Goal: Task Accomplishment & Management: Manage account settings

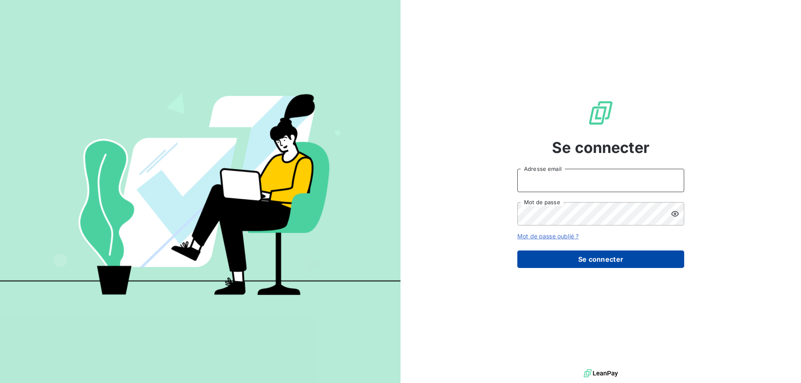
type input "[EMAIL_ADDRESS][DOMAIN_NAME]"
click at [615, 261] on button "Se connecter" at bounding box center [600, 260] width 167 height 18
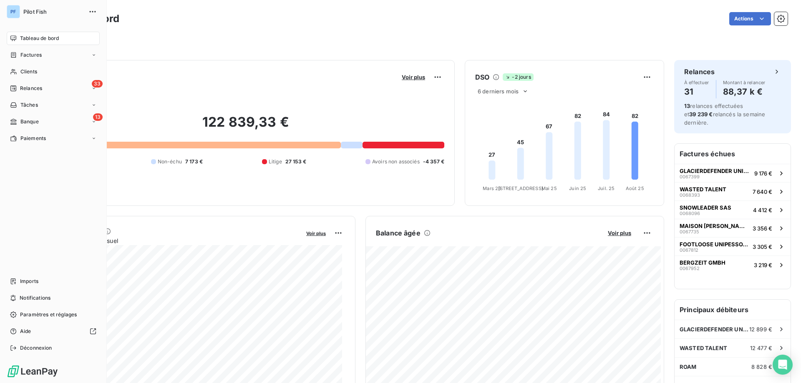
click at [24, 88] on span "Relances" at bounding box center [31, 89] width 22 height 8
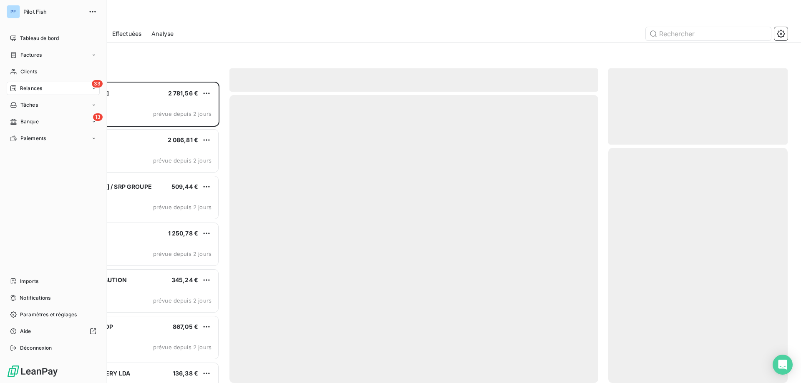
scroll to position [295, 173]
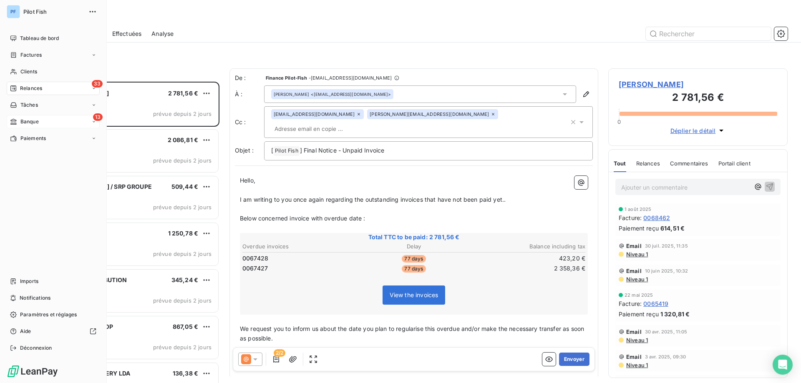
click at [30, 125] on div "13 Banque" at bounding box center [53, 121] width 93 height 13
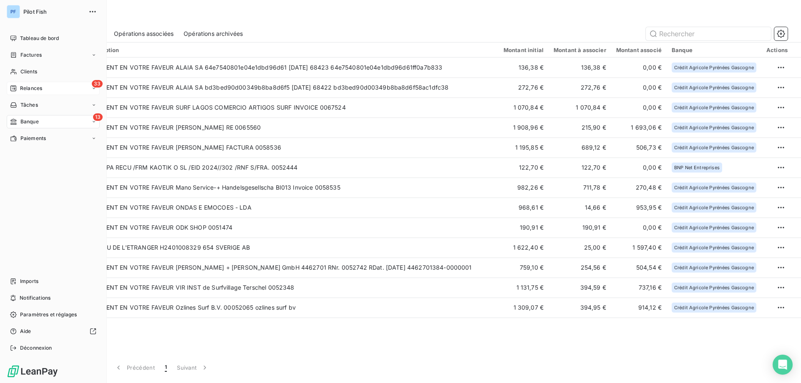
click at [22, 89] on span "Relances" at bounding box center [31, 89] width 22 height 8
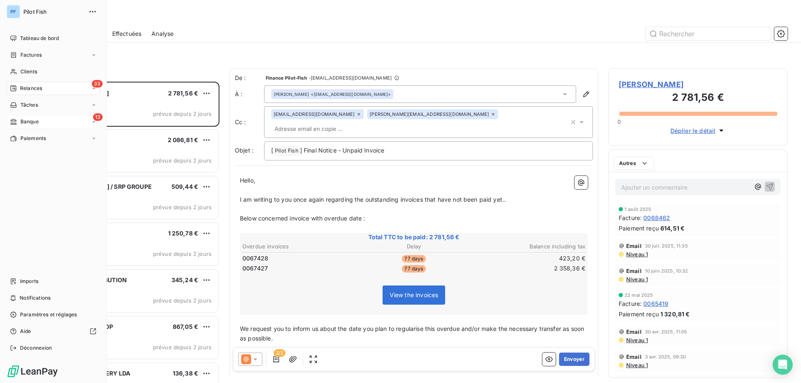
scroll to position [295, 173]
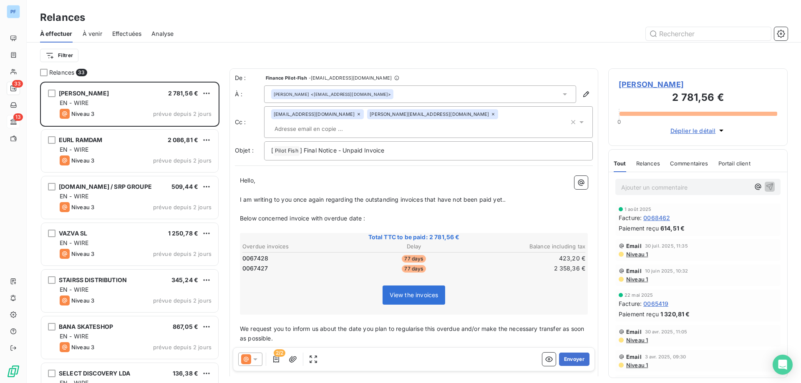
click at [666, 86] on span "CARLOS ARMANDO DE OLIVEIRA" at bounding box center [698, 84] width 158 height 11
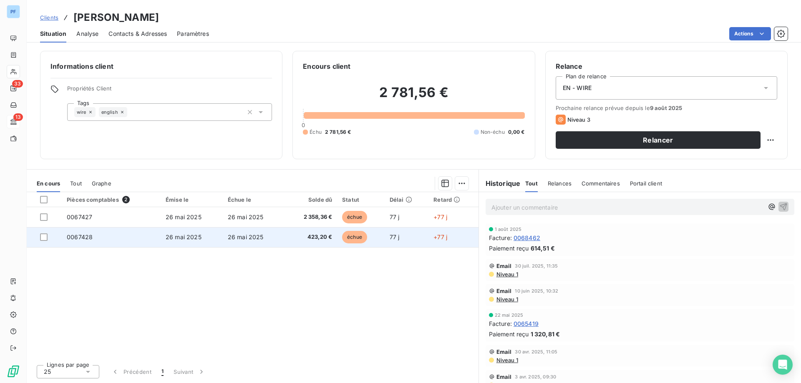
click at [251, 241] on td "26 mai 2025" at bounding box center [254, 237] width 62 height 20
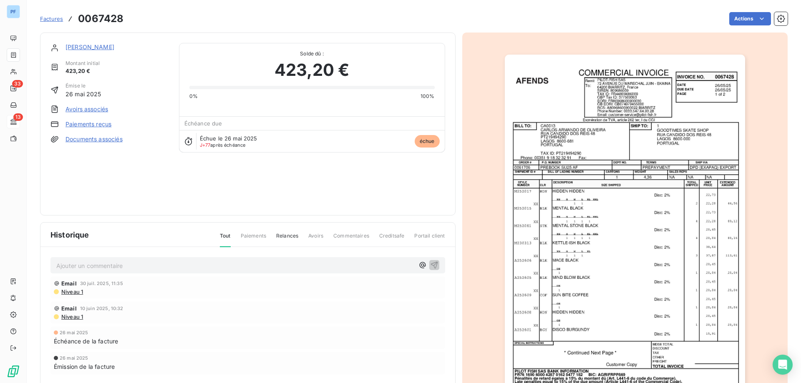
click at [114, 50] on link "CARLOS ARMANDO DE OLIVEIRA" at bounding box center [89, 46] width 49 height 7
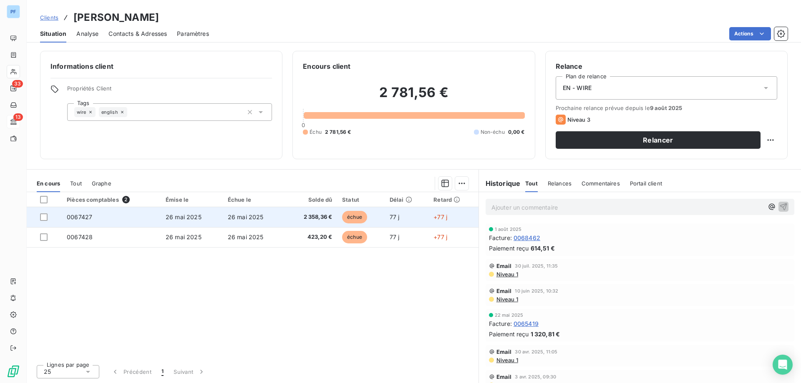
click at [238, 221] on td "26 mai 2025" at bounding box center [254, 217] width 62 height 20
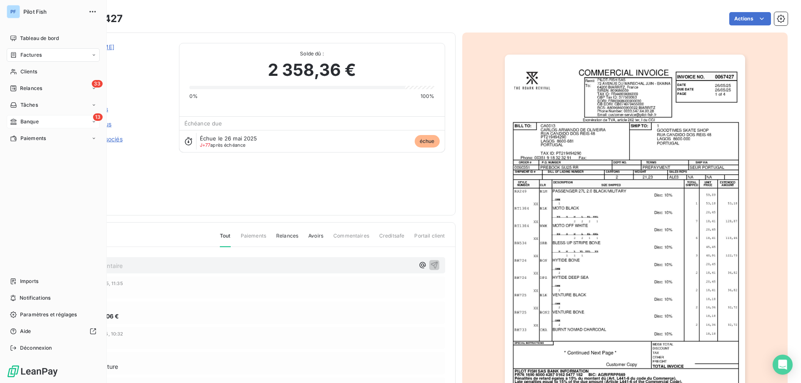
drag, startPoint x: 46, startPoint y: 88, endPoint x: 58, endPoint y: 112, distance: 26.7
click at [46, 87] on div "33 Relances" at bounding box center [53, 88] width 93 height 13
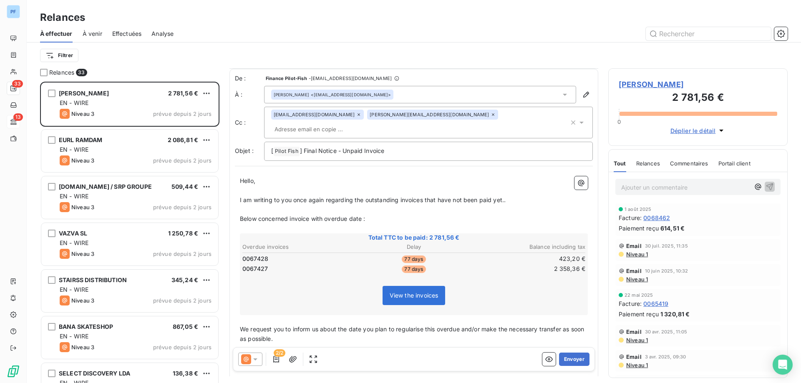
scroll to position [42, 0]
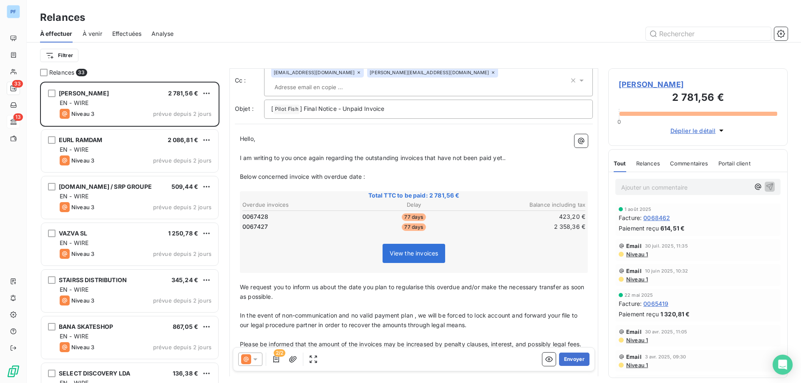
click at [253, 359] on icon at bounding box center [255, 360] width 4 height 2
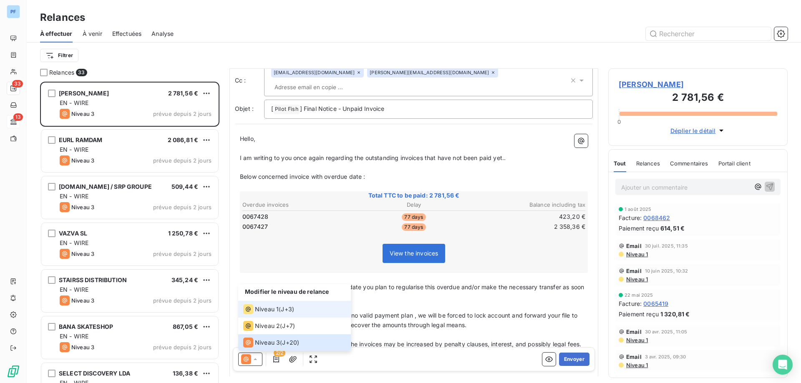
click at [267, 309] on span "Niveau 1" at bounding box center [267, 309] width 24 height 8
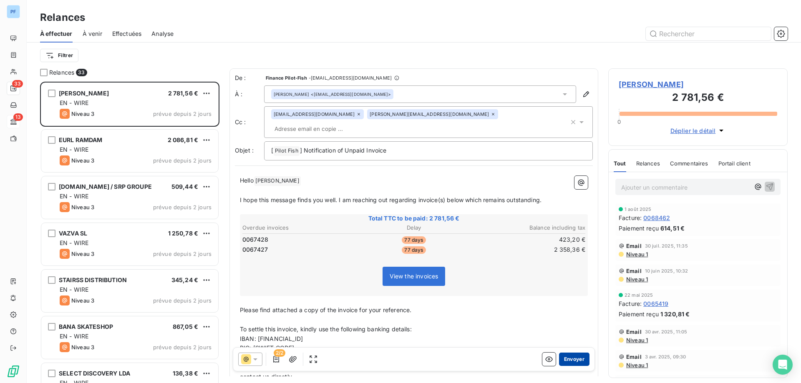
click at [566, 362] on button "Envoyer" at bounding box center [574, 359] width 30 height 13
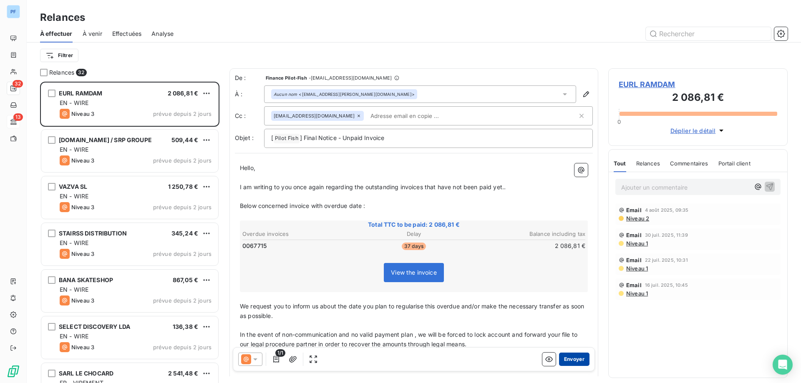
click at [562, 359] on button "Envoyer" at bounding box center [574, 359] width 30 height 13
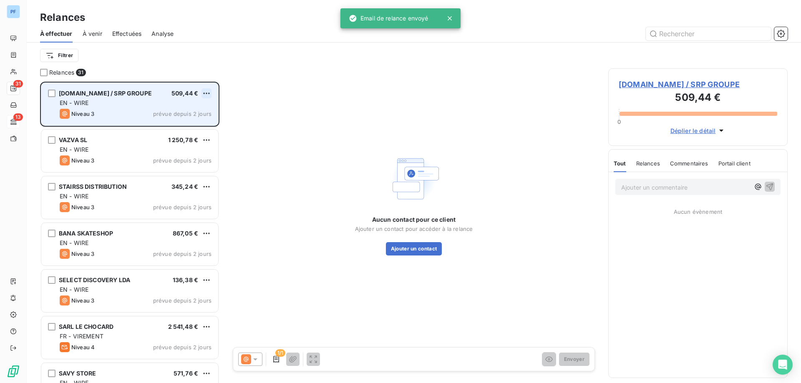
click at [207, 95] on html "PF 31 13 Relances À effectuer À venir Effectuées Analyse Filtrer Relances 31 SH…" at bounding box center [400, 191] width 801 height 383
click at [200, 120] on div "Passer cette action" at bounding box center [170, 124] width 75 height 13
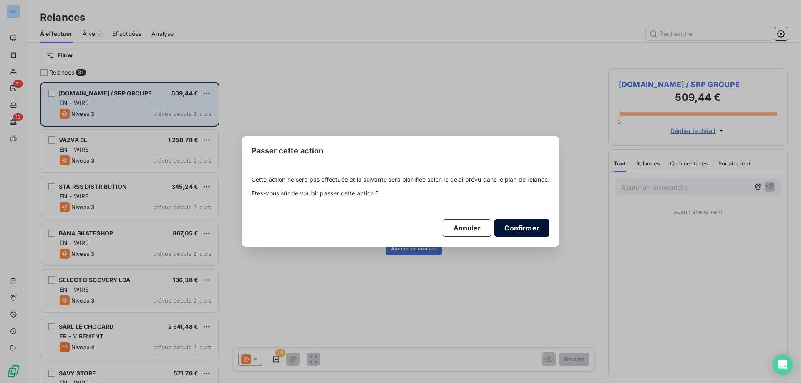
click at [526, 223] on button "Confirmer" at bounding box center [521, 228] width 55 height 18
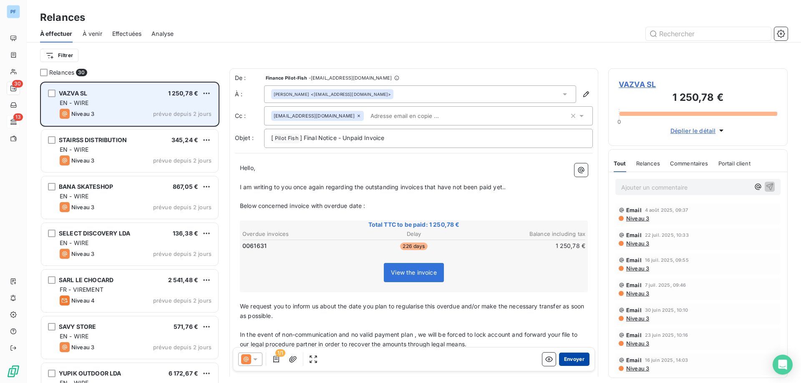
click at [571, 360] on button "Envoyer" at bounding box center [574, 359] width 30 height 13
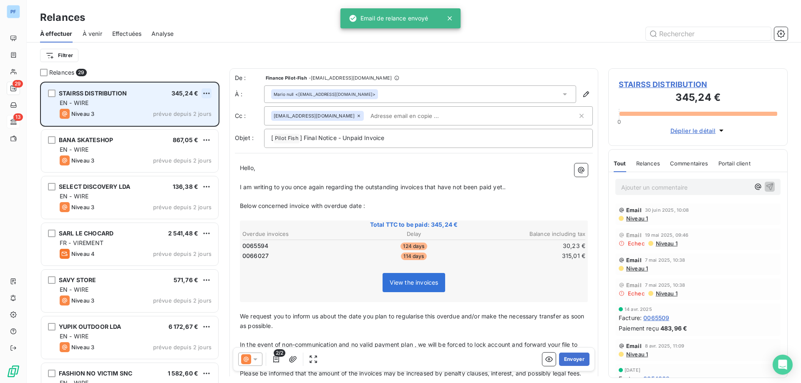
click at [206, 91] on html "PF 29 13 Relances À effectuer À venir Effectuées Analyse Filtrer Relances 29 ST…" at bounding box center [400, 191] width 801 height 383
click at [186, 123] on div "Passer cette action" at bounding box center [170, 124] width 75 height 13
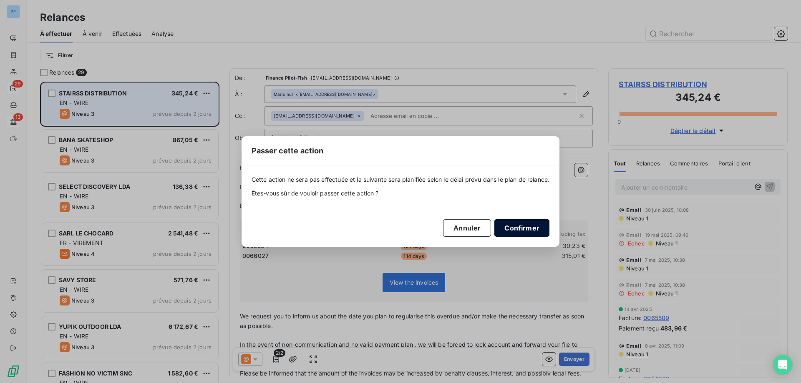
click at [536, 222] on button "Confirmer" at bounding box center [521, 228] width 55 height 18
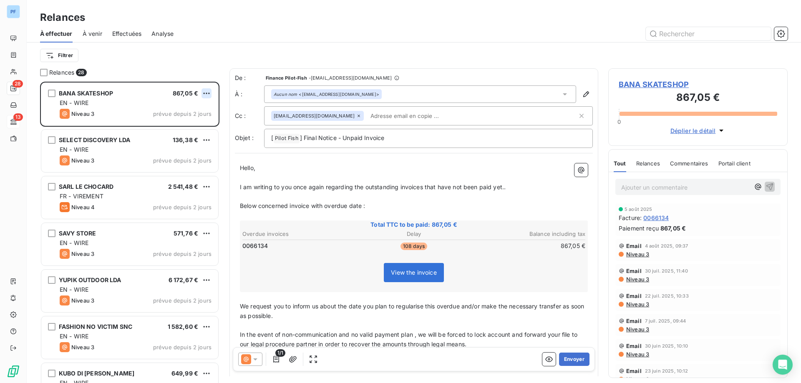
click at [210, 94] on html "PF 28 13 Relances À effectuer À venir Effectuées Analyse Filtrer Relances 28 BA…" at bounding box center [400, 191] width 801 height 383
click at [186, 127] on div "Passer cette action" at bounding box center [170, 124] width 75 height 13
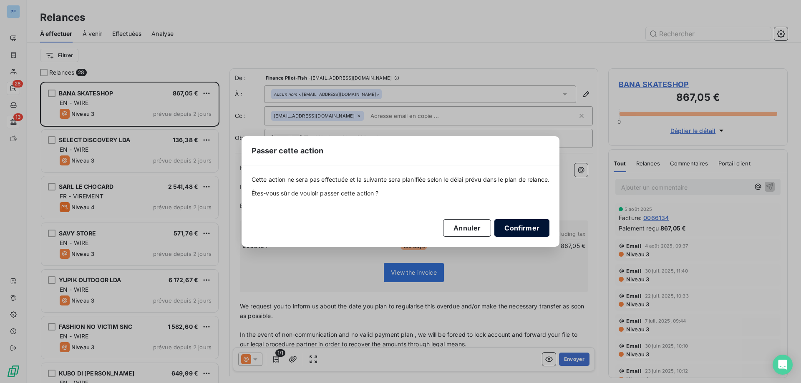
click at [514, 225] on button "Confirmer" at bounding box center [521, 228] width 55 height 18
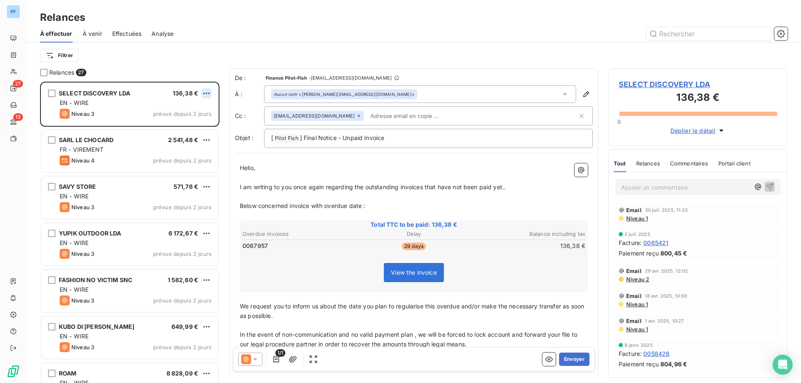
click at [210, 94] on html "PF 27 13 Relances À effectuer À venir Effectuées Analyse Filtrer Relances 27 SE…" at bounding box center [400, 191] width 801 height 383
click at [190, 127] on div "Passer cette action" at bounding box center [170, 124] width 75 height 13
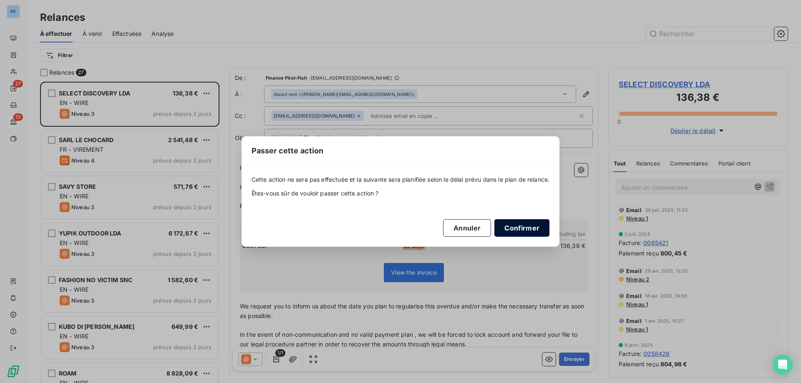
click at [536, 225] on button "Confirmer" at bounding box center [521, 228] width 55 height 18
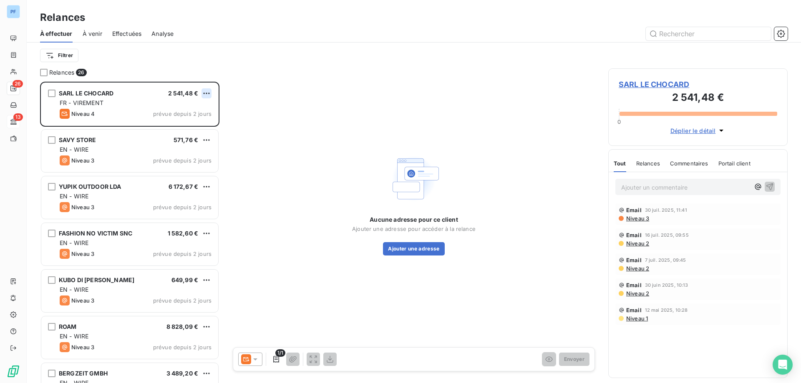
click at [208, 93] on html "PF 26 13 Relances À effectuer À venir Effectuées Analyse Filtrer Relances 26 SA…" at bounding box center [400, 191] width 801 height 383
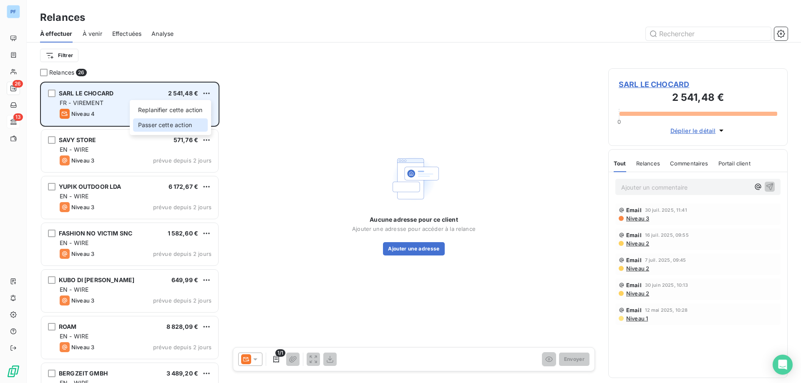
click at [186, 123] on div "Passer cette action" at bounding box center [170, 124] width 75 height 13
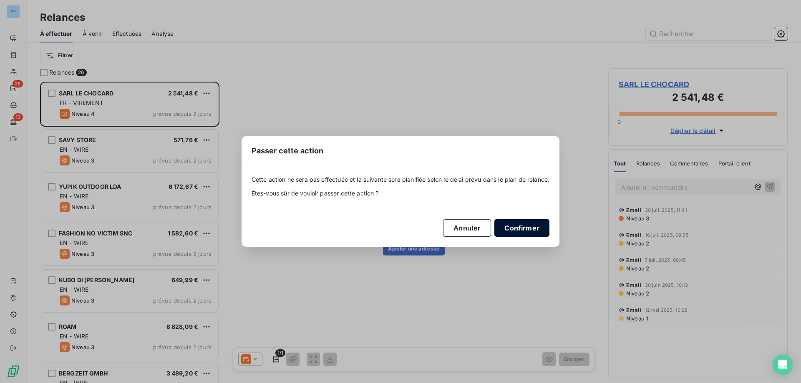
click at [537, 224] on button "Confirmer" at bounding box center [521, 228] width 55 height 18
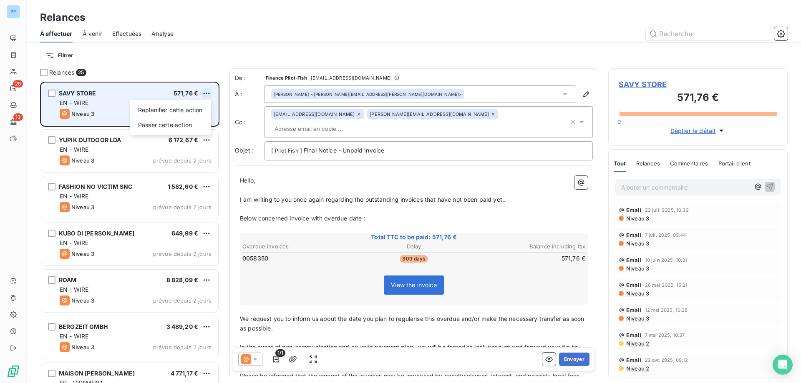
click at [206, 92] on html "PF 25 13 Relances À effectuer À venir Effectuées Analyse Filtrer Relances 25 SA…" at bounding box center [400, 191] width 801 height 383
click at [175, 126] on div "Passer cette action" at bounding box center [170, 124] width 75 height 13
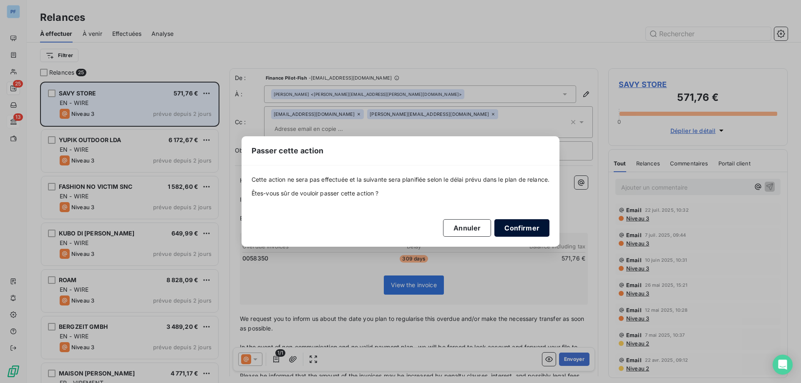
click at [516, 229] on button "Confirmer" at bounding box center [521, 228] width 55 height 18
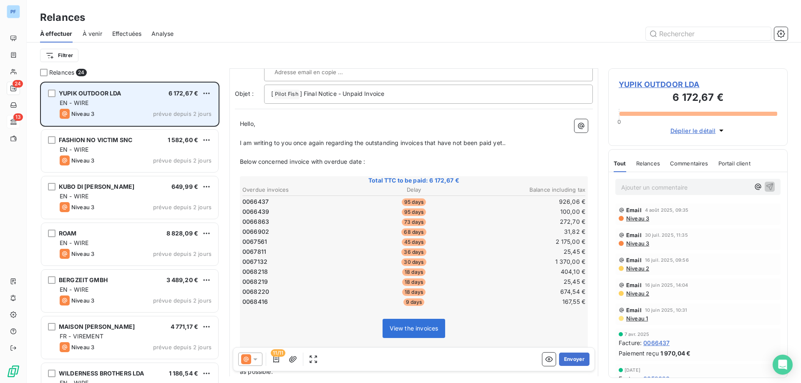
scroll to position [42, 0]
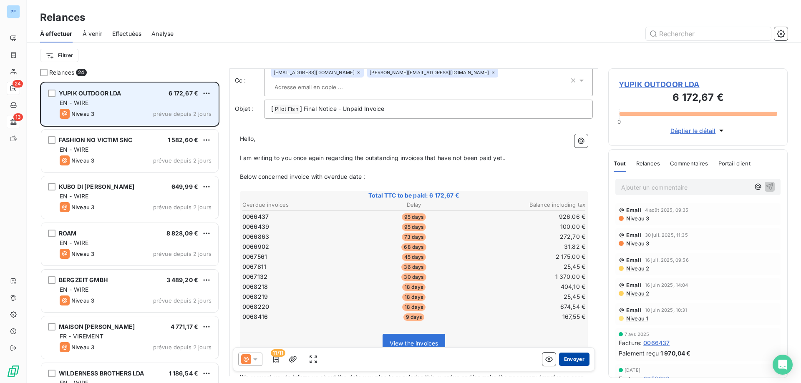
click at [568, 361] on button "Envoyer" at bounding box center [574, 359] width 30 height 13
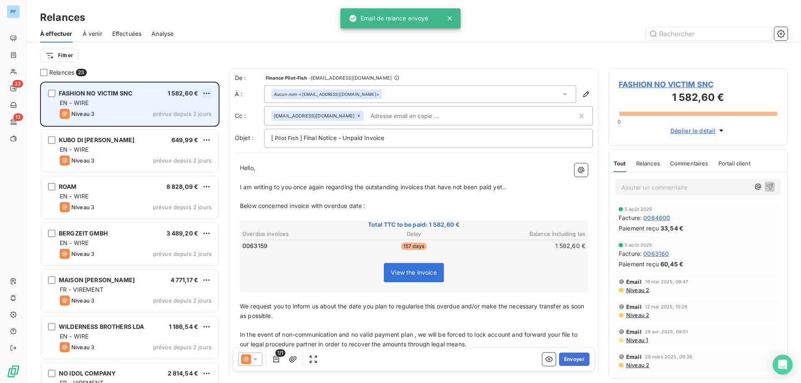
click at [207, 93] on html "PF 23 13 Relances À effectuer À venir Effectuées Analyse Filtrer Relances 23 FA…" at bounding box center [400, 191] width 801 height 383
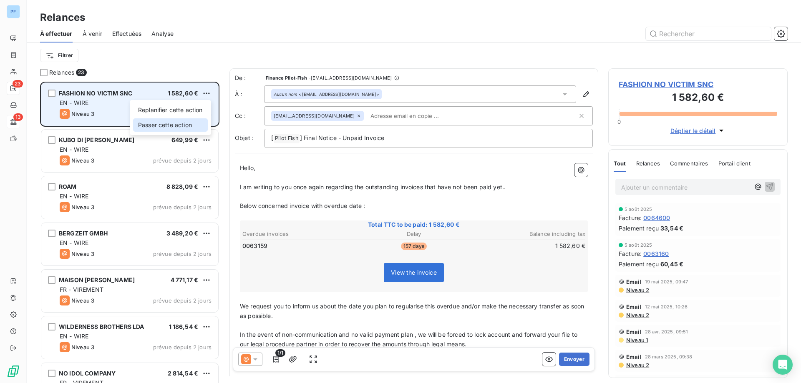
click at [176, 125] on div "Passer cette action" at bounding box center [170, 124] width 75 height 13
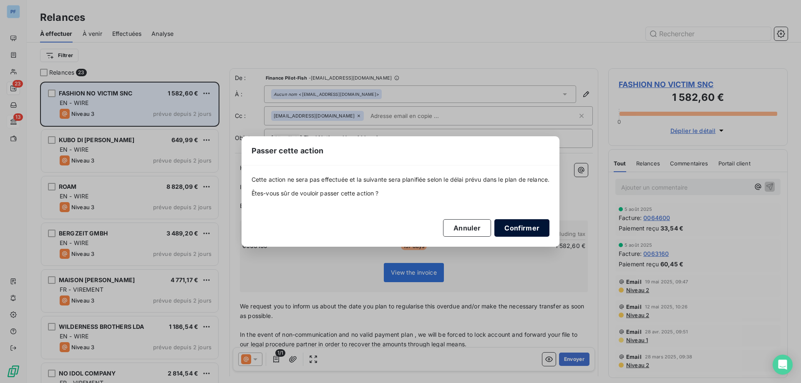
click at [526, 223] on button "Confirmer" at bounding box center [521, 228] width 55 height 18
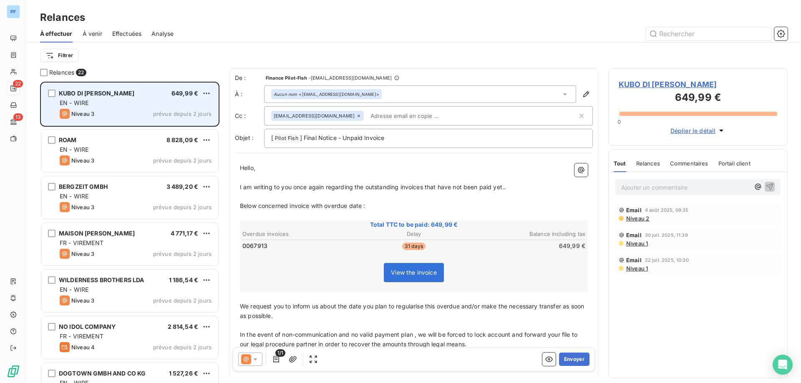
click at [250, 362] on icon at bounding box center [246, 360] width 10 height 10
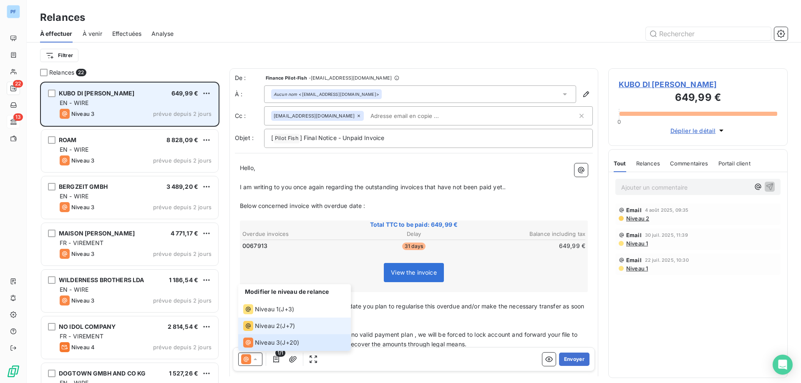
click at [256, 324] on span "Niveau 2" at bounding box center [267, 326] width 25 height 8
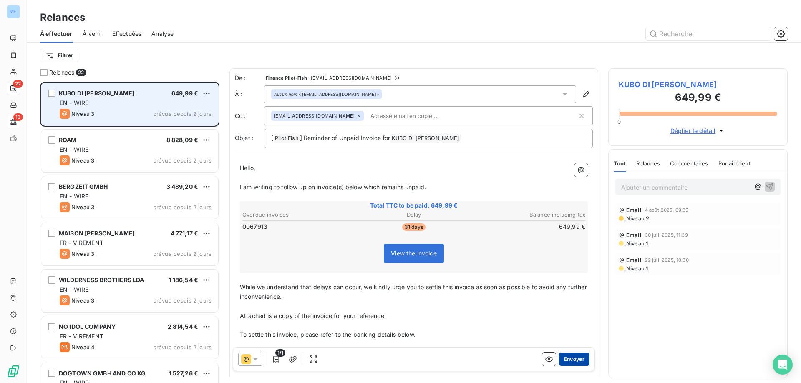
click at [559, 357] on button "Envoyer" at bounding box center [574, 359] width 30 height 13
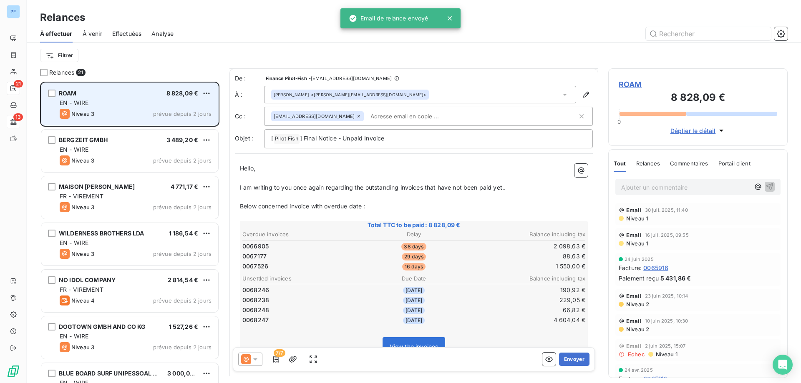
scroll to position [42, 0]
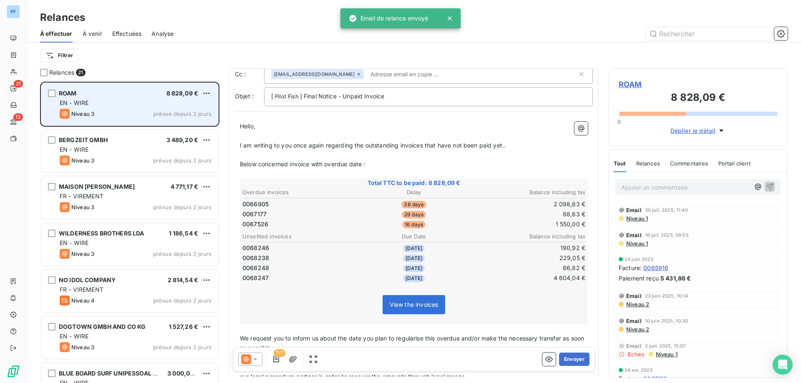
click at [251, 361] on icon at bounding box center [255, 359] width 8 height 8
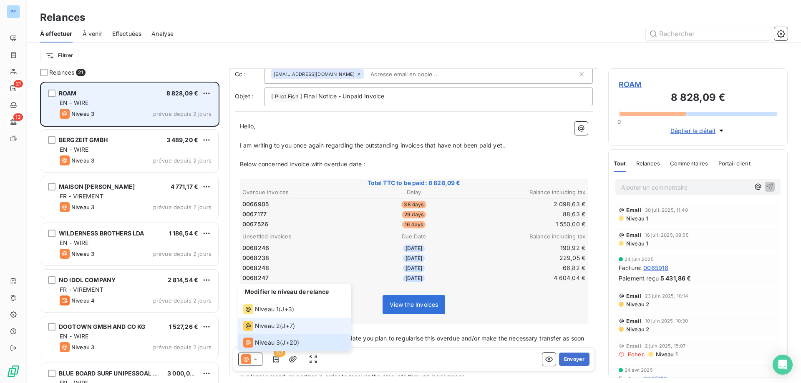
click at [264, 329] on span "Niveau 2" at bounding box center [267, 326] width 25 height 8
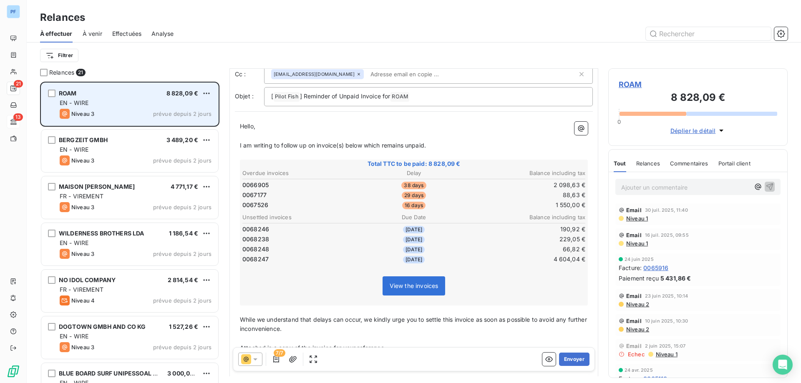
click at [253, 362] on icon at bounding box center [255, 359] width 8 height 8
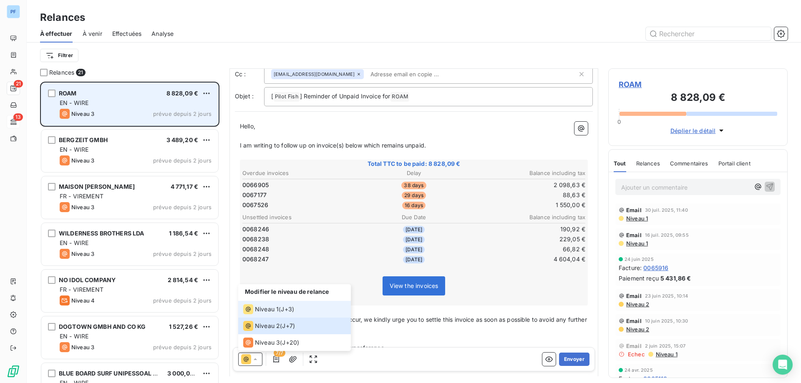
click at [268, 310] on span "Niveau 1" at bounding box center [267, 309] width 24 height 8
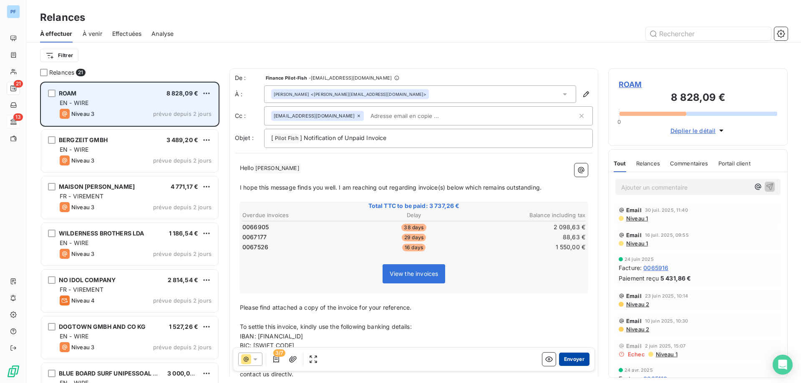
click at [572, 357] on button "Envoyer" at bounding box center [574, 359] width 30 height 13
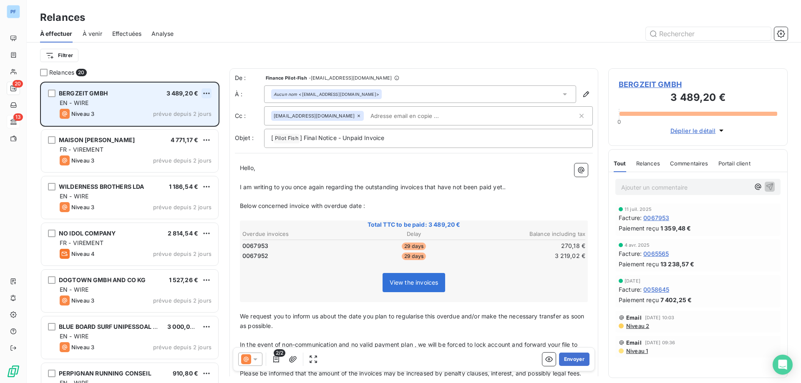
click at [207, 95] on html "PF 20 13 Relances À effectuer À venir Effectuées Analyse Filtrer Relances 20 BE…" at bounding box center [400, 191] width 801 height 383
click at [189, 125] on div "Passer cette action" at bounding box center [170, 124] width 75 height 13
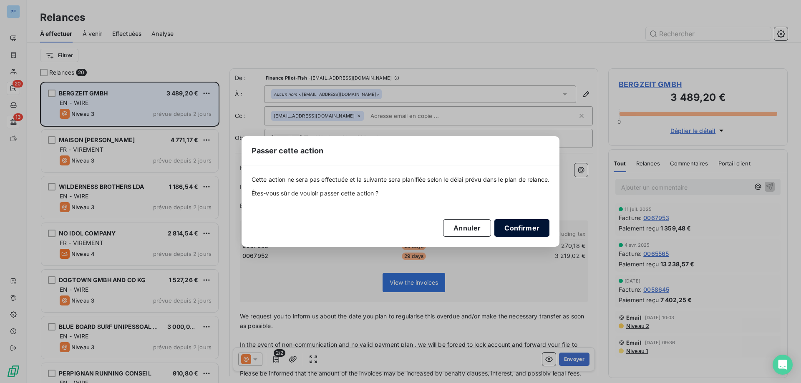
click at [527, 227] on button "Confirmer" at bounding box center [521, 228] width 55 height 18
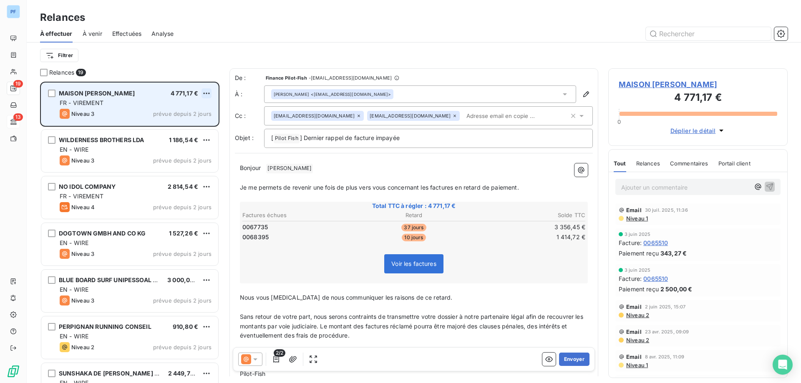
click at [209, 93] on html "PF 19 13 Relances À effectuer À venir Effectuées Analyse Filtrer Relances 19 MA…" at bounding box center [400, 191] width 801 height 383
click at [187, 124] on div "Passer cette action" at bounding box center [170, 124] width 75 height 13
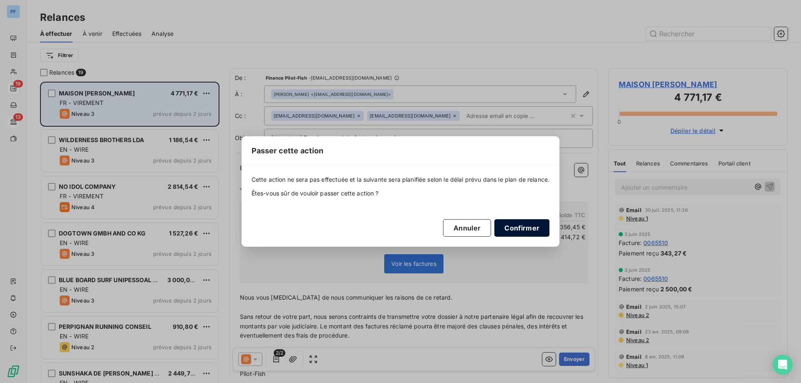
click at [522, 226] on button "Confirmer" at bounding box center [521, 228] width 55 height 18
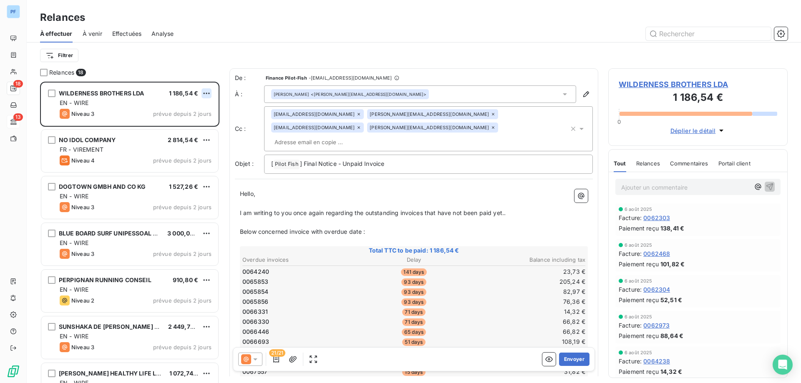
click at [209, 92] on html "PF 18 13 Relances À effectuer À venir Effectuées Analyse Filtrer Relances 18 WI…" at bounding box center [400, 191] width 801 height 383
click at [180, 125] on div "Passer cette action" at bounding box center [170, 124] width 75 height 13
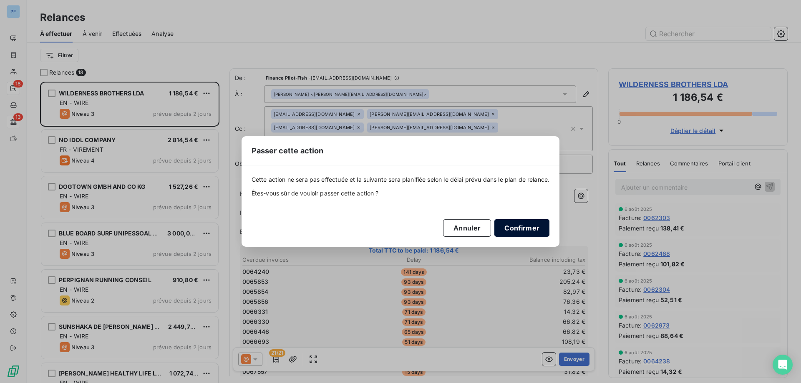
click at [521, 224] on button "Confirmer" at bounding box center [521, 228] width 55 height 18
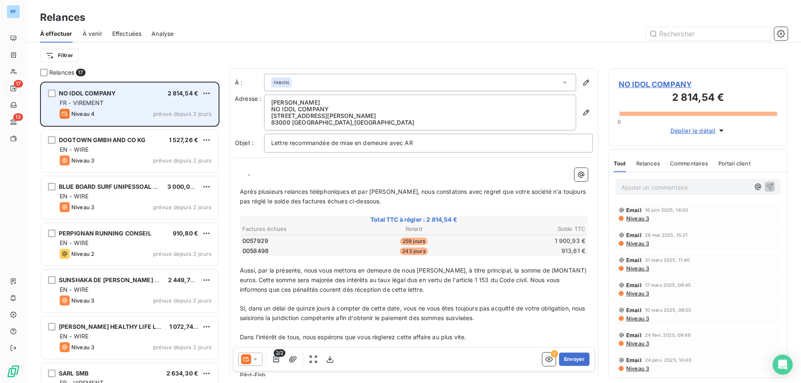
click at [132, 107] on div "FR - VIREMENT" at bounding box center [136, 103] width 152 height 8
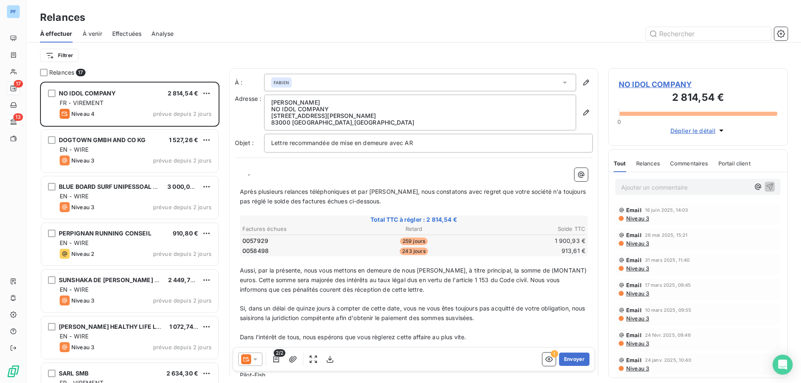
click at [256, 362] on icon at bounding box center [255, 359] width 8 height 8
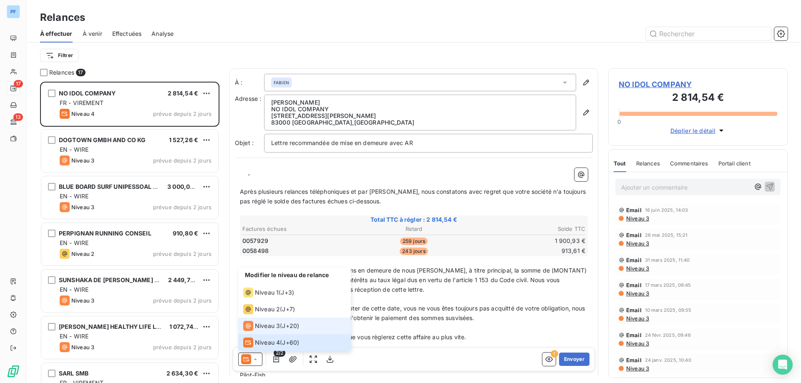
click at [276, 325] on span "Niveau 3" at bounding box center [267, 326] width 25 height 8
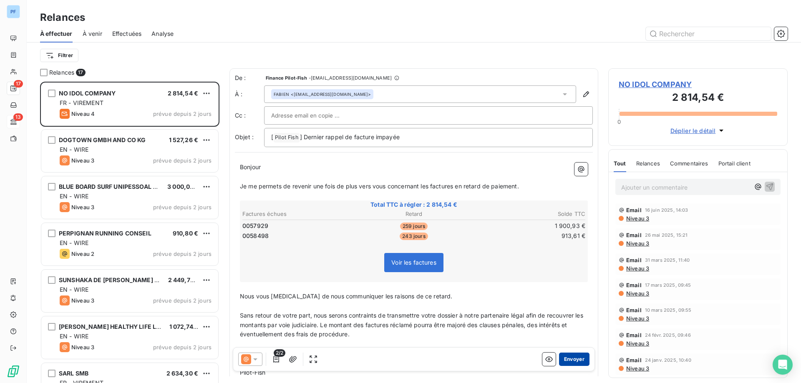
click at [574, 358] on button "Envoyer" at bounding box center [574, 359] width 30 height 13
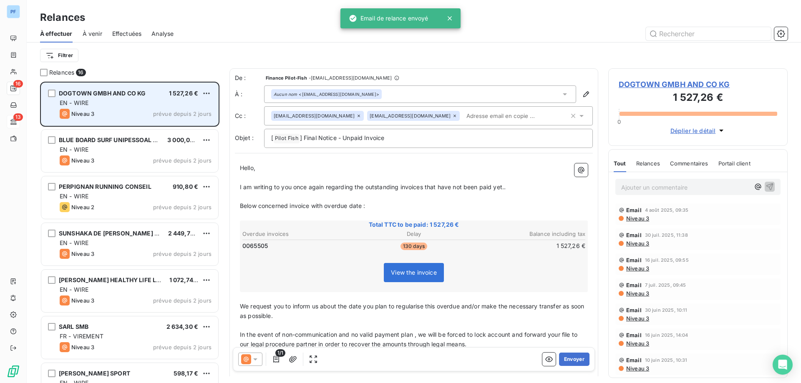
click at [157, 103] on div "EN - WIRE" at bounding box center [136, 103] width 152 height 8
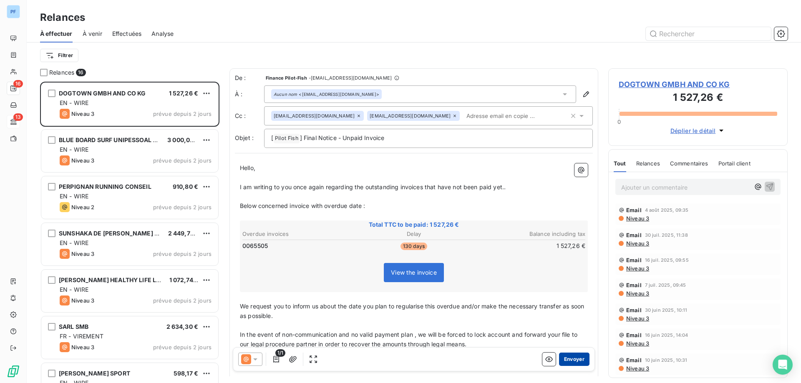
click at [572, 356] on button "Envoyer" at bounding box center [574, 359] width 30 height 13
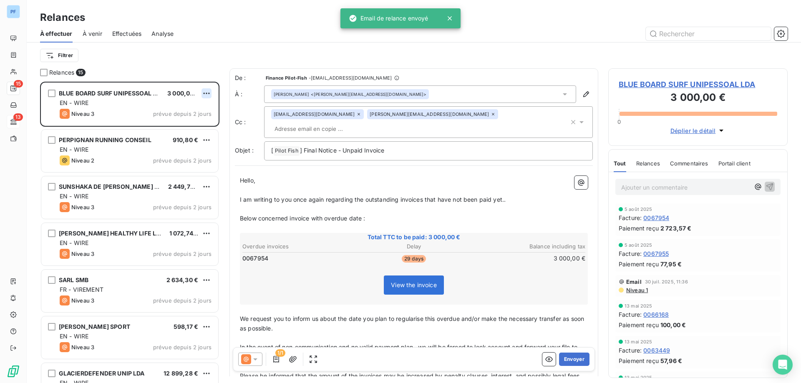
click at [208, 92] on html "PF 15 13 Relances À effectuer À venir Effectuées Analyse Filtrer Relances 15 BL…" at bounding box center [400, 191] width 801 height 383
click at [189, 121] on div "Passer cette action" at bounding box center [170, 124] width 75 height 13
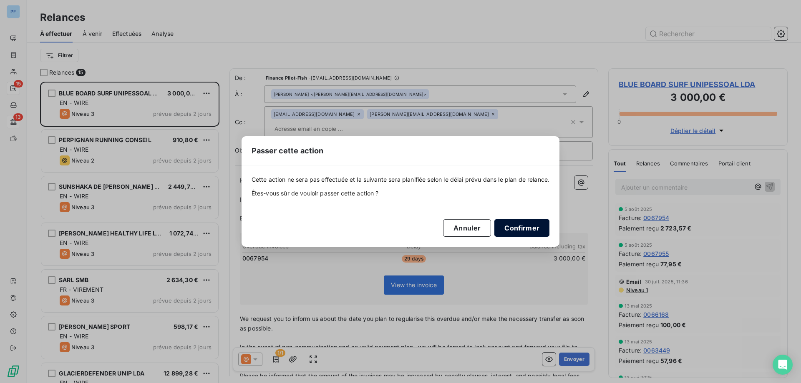
click at [525, 226] on button "Confirmer" at bounding box center [521, 228] width 55 height 18
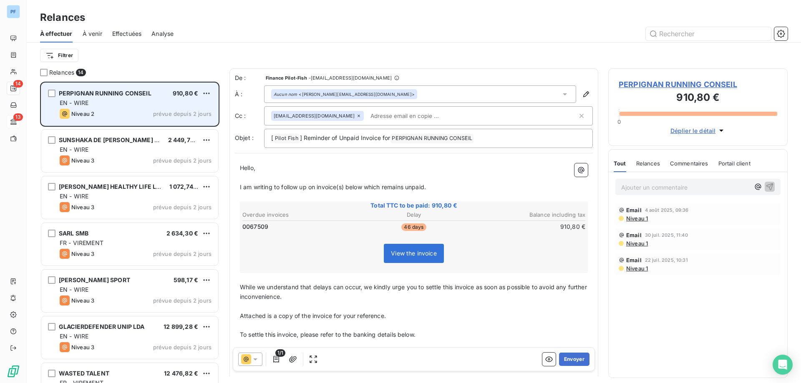
click at [141, 112] on div "Niveau 2 prévue depuis 2 jours" at bounding box center [136, 114] width 152 height 10
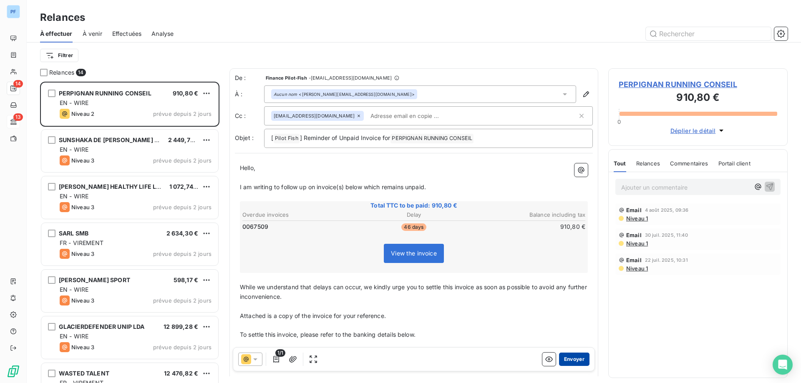
click at [566, 361] on button "Envoyer" at bounding box center [574, 359] width 30 height 13
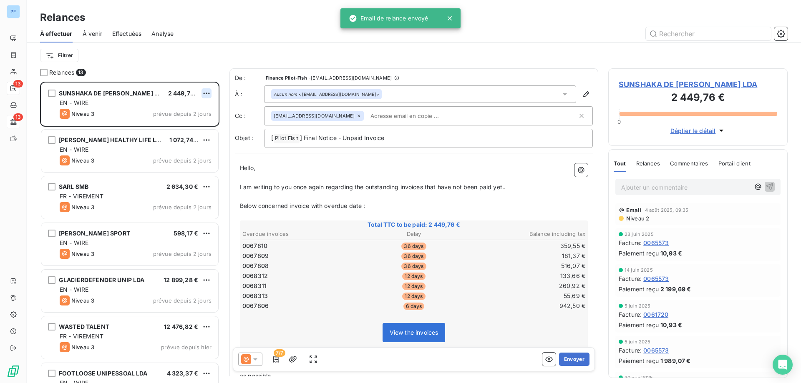
click at [207, 91] on html "PF 13 13 Relances À effectuer À venir Effectuées Analyse Filtrer Relances 13 SU…" at bounding box center [400, 191] width 801 height 383
click at [188, 123] on div "Passer cette action" at bounding box center [170, 124] width 75 height 13
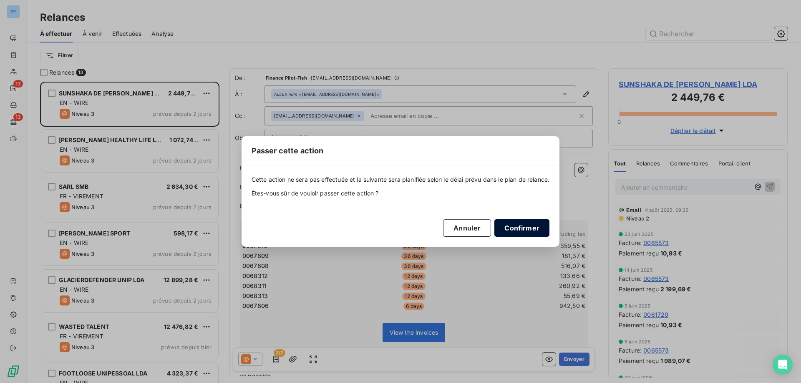
click at [519, 229] on button "Confirmer" at bounding box center [521, 228] width 55 height 18
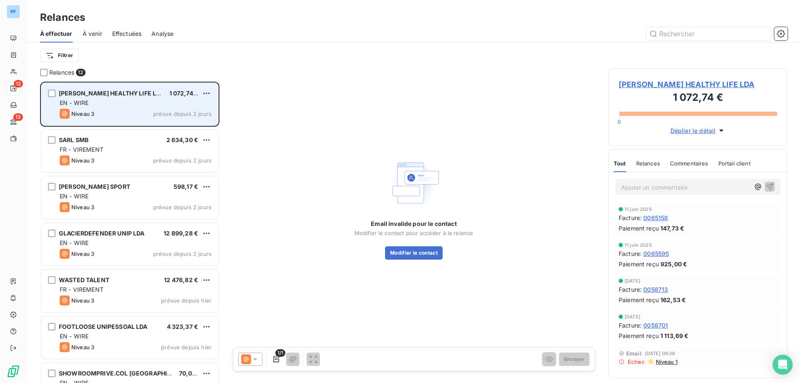
click at [158, 117] on span "prévue depuis 2 jours" at bounding box center [182, 114] width 58 height 7
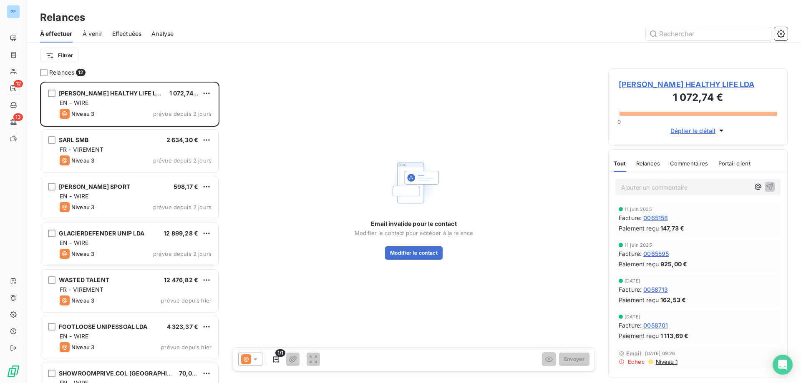
click at [208, 91] on html "PF 12 13 Relances À effectuer À venir Effectuées Analyse Filtrer Relances 12 BO…" at bounding box center [400, 191] width 801 height 383
click at [185, 126] on div "Passer cette action" at bounding box center [170, 124] width 75 height 13
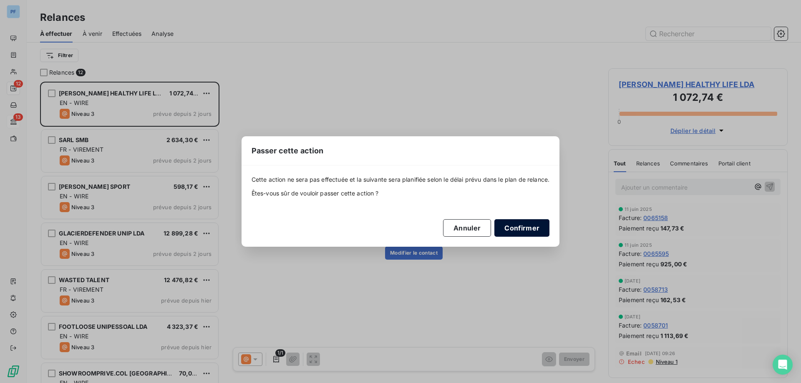
click at [545, 227] on button "Confirmer" at bounding box center [521, 228] width 55 height 18
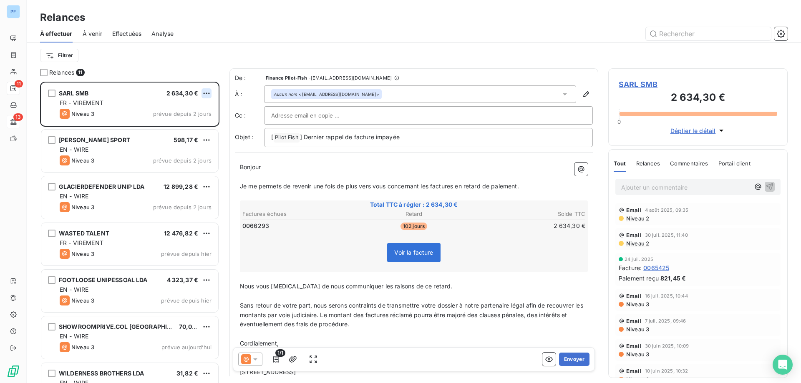
click at [208, 94] on html "PF 11 13 Relances À effectuer À venir Effectuées Analyse Filtrer Relances 11 SA…" at bounding box center [400, 191] width 801 height 383
click at [182, 123] on div "Passer cette action" at bounding box center [170, 124] width 75 height 13
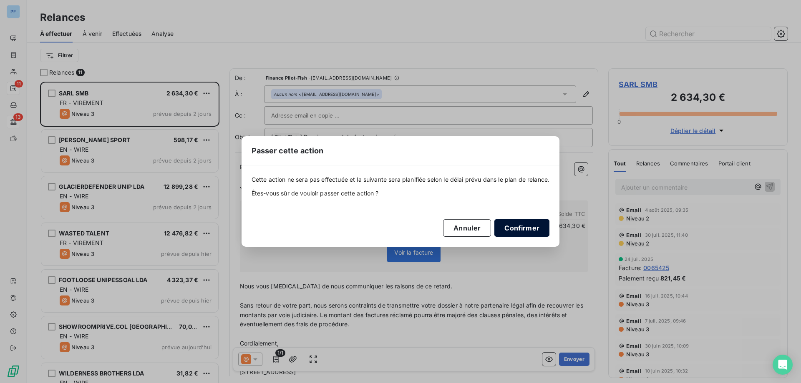
click at [521, 224] on button "Confirmer" at bounding box center [521, 228] width 55 height 18
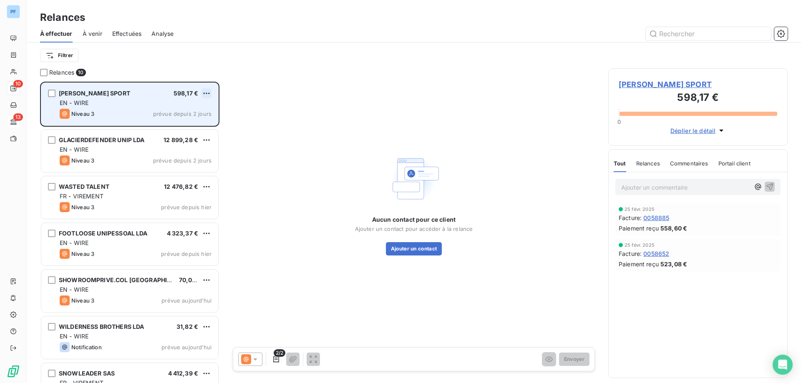
click at [206, 93] on html "PF 10 13 Relances À effectuer À venir Effectuées Analyse Filtrer Relances 10 SA…" at bounding box center [400, 191] width 801 height 383
click at [186, 124] on div "Passer cette action" at bounding box center [170, 124] width 75 height 13
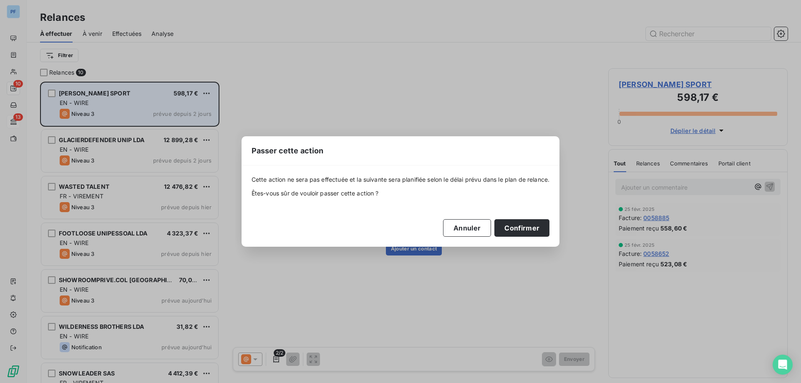
drag, startPoint x: 514, startPoint y: 224, endPoint x: 499, endPoint y: 217, distance: 16.2
click at [513, 224] on button "Confirmer" at bounding box center [521, 228] width 55 height 18
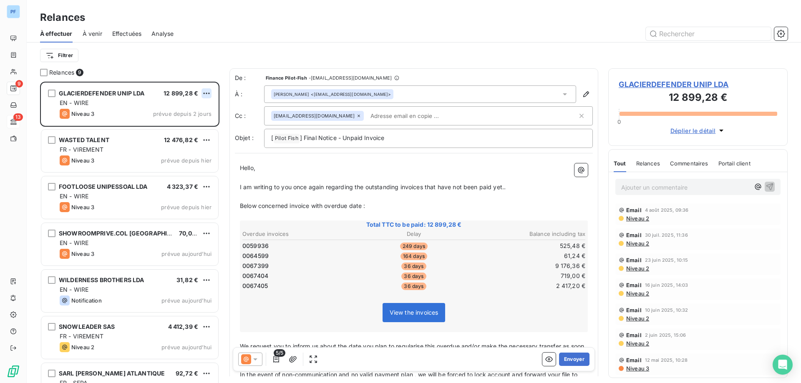
click at [206, 93] on html "PF 9 13 Relances À effectuer À venir Effectuées Analyse Filtrer Relances 9 GLAC…" at bounding box center [400, 191] width 801 height 383
click at [193, 124] on div "Passer cette action" at bounding box center [170, 124] width 75 height 13
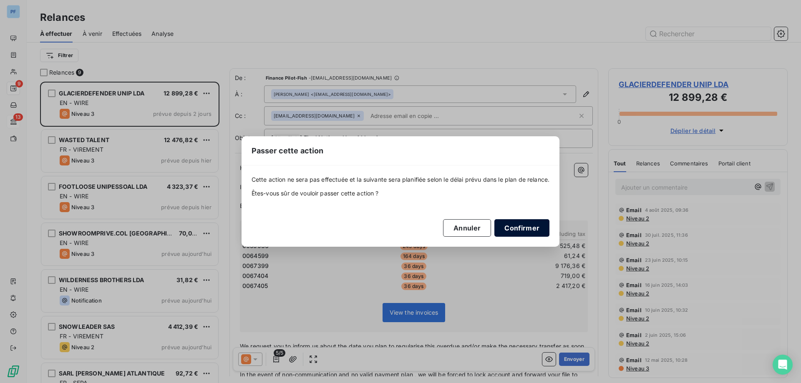
click at [514, 230] on button "Confirmer" at bounding box center [521, 228] width 55 height 18
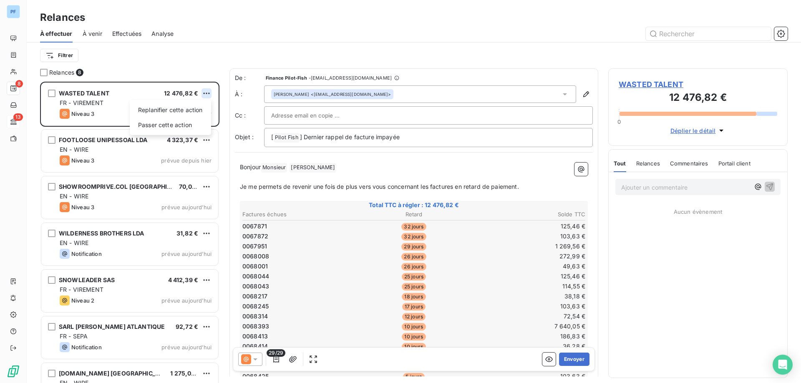
click at [211, 92] on html "PF 8 13 Relances À effectuer À venir Effectuées Analyse Filtrer Relances 8 WAST…" at bounding box center [400, 191] width 801 height 383
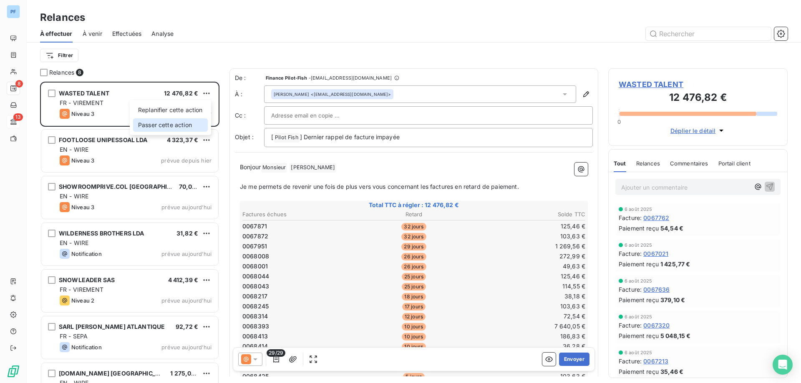
click at [197, 126] on div "Passer cette action" at bounding box center [170, 124] width 75 height 13
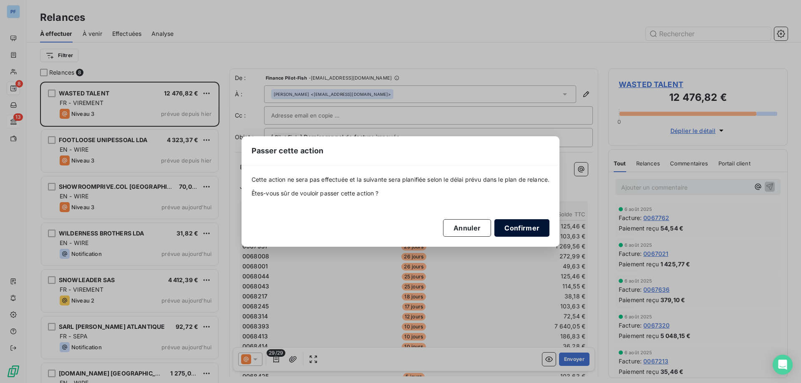
click at [543, 228] on button "Confirmer" at bounding box center [521, 228] width 55 height 18
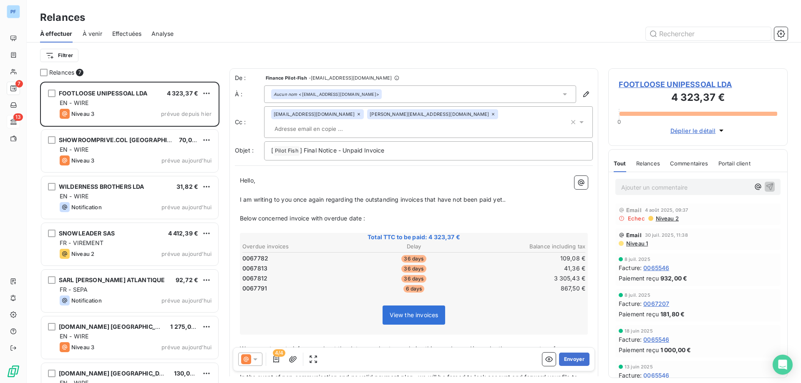
click at [250, 360] on icon at bounding box center [246, 360] width 10 height 10
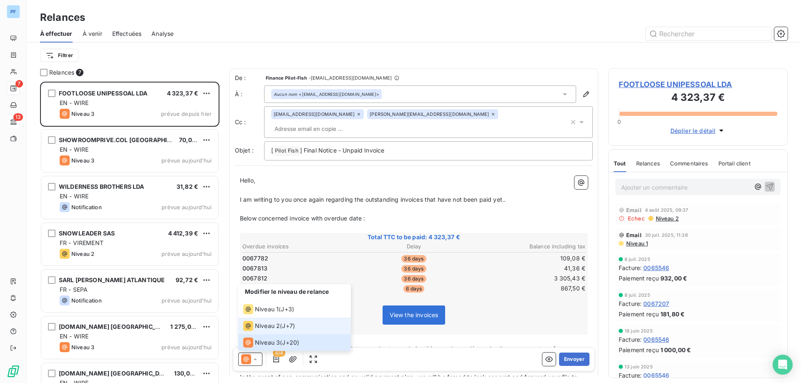
click at [268, 322] on span "Niveau 2" at bounding box center [267, 326] width 25 height 8
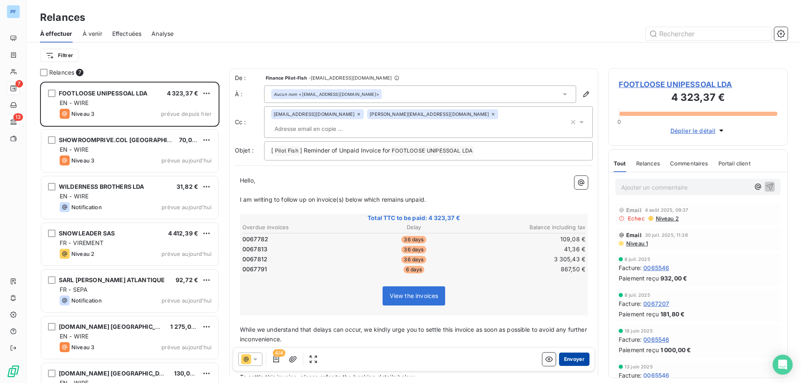
click at [573, 362] on button "Envoyer" at bounding box center [574, 359] width 30 height 13
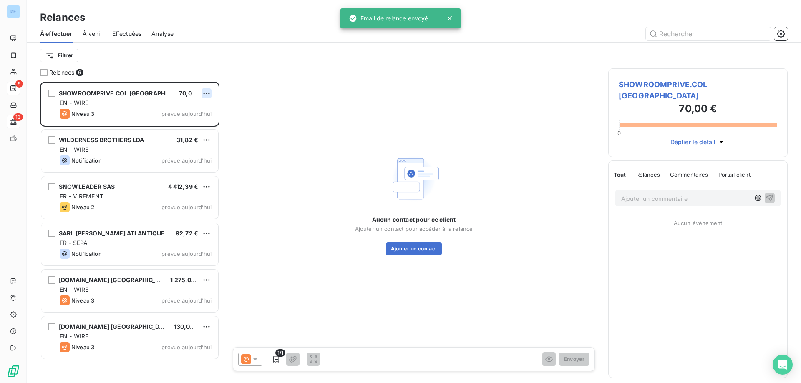
click at [204, 92] on html "PF 6 13 Relances À effectuer À venir Effectuées Analyse Filtrer Relances 6 SHOW…" at bounding box center [400, 191] width 801 height 383
click at [185, 126] on div "Passer cette action" at bounding box center [170, 124] width 75 height 13
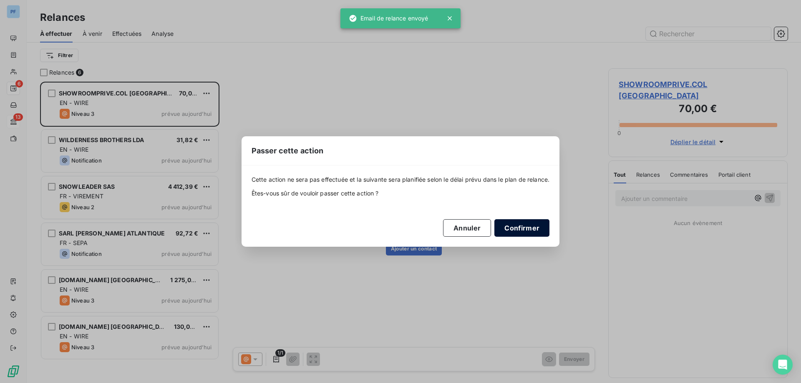
click at [509, 230] on button "Confirmer" at bounding box center [521, 228] width 55 height 18
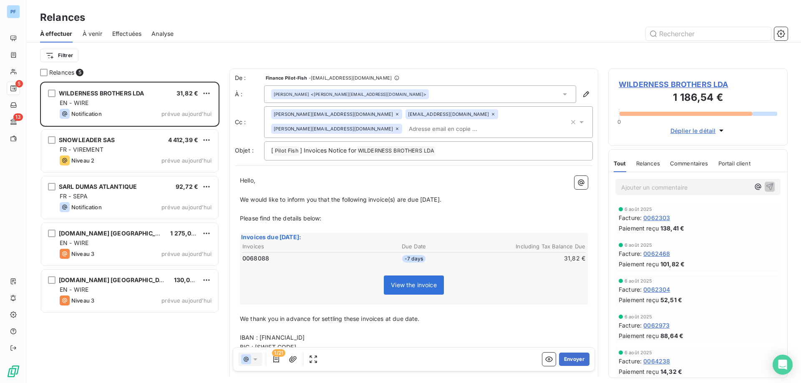
scroll to position [295, 173]
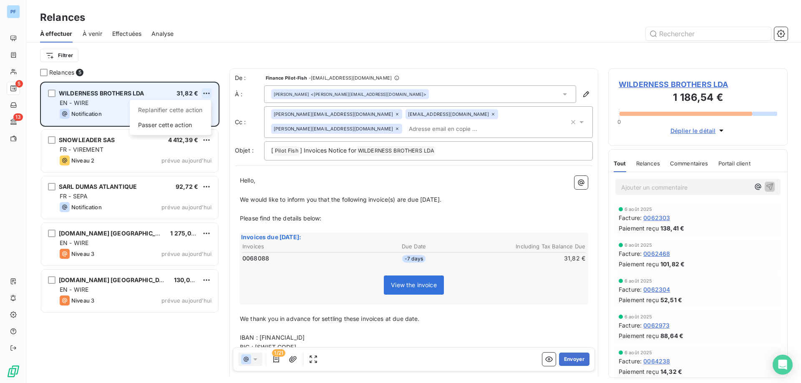
click at [208, 91] on html "PF 5 13 Relances À effectuer À venir Effectuées Analyse Filtrer Relances 5 WILD…" at bounding box center [400, 191] width 801 height 383
click at [195, 123] on div "Passer cette action" at bounding box center [170, 124] width 75 height 13
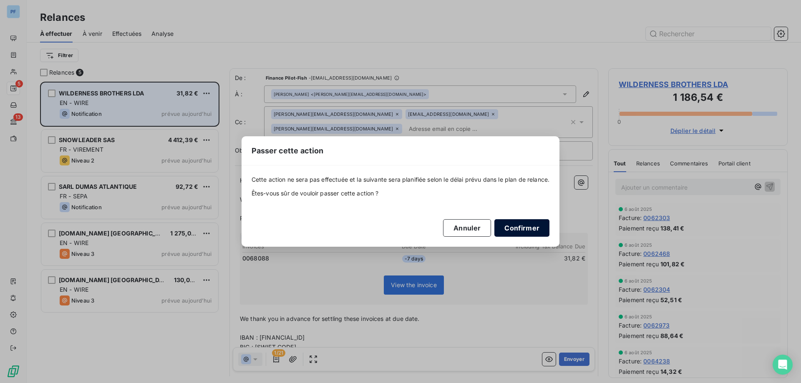
click at [545, 227] on button "Confirmer" at bounding box center [521, 228] width 55 height 18
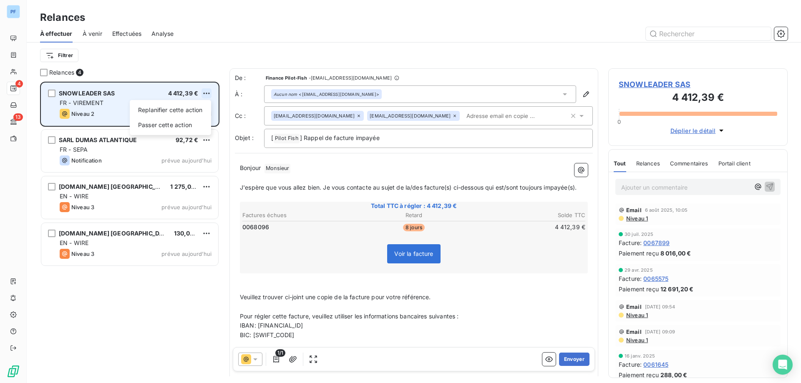
click at [207, 91] on html "PF 4 13 Relances À effectuer À venir Effectuées Analyse Filtrer Relances 4 SNOW…" at bounding box center [400, 191] width 801 height 383
click at [187, 123] on div "Passer cette action" at bounding box center [170, 124] width 75 height 13
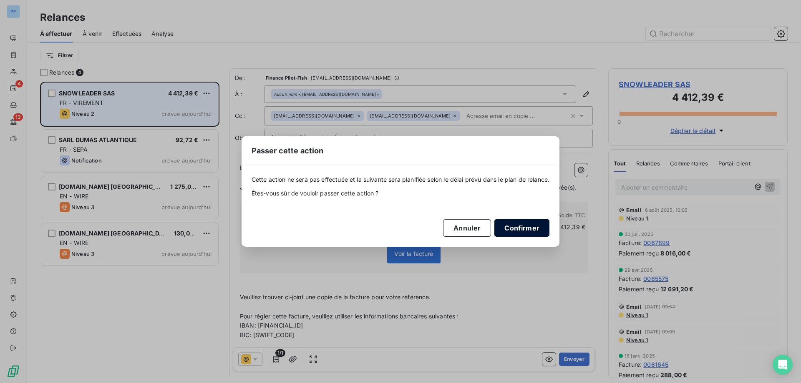
click at [538, 230] on button "Confirmer" at bounding box center [521, 228] width 55 height 18
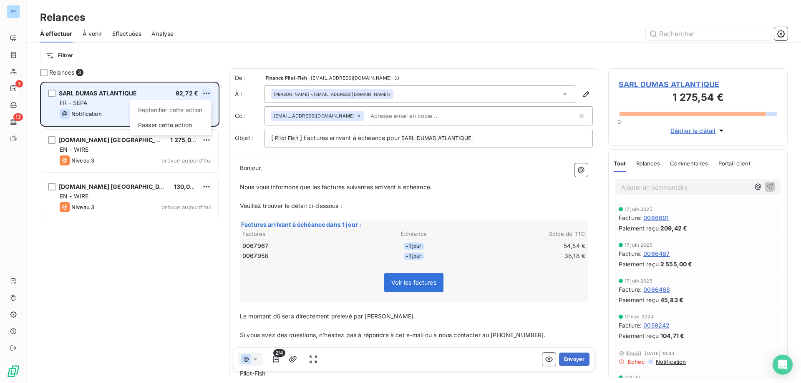
click at [209, 93] on html "PF 3 13 Relances À effectuer À venir Effectuées Analyse Filtrer Relances 3 SARL…" at bounding box center [400, 191] width 801 height 383
click at [181, 123] on div "Passer cette action" at bounding box center [170, 124] width 75 height 13
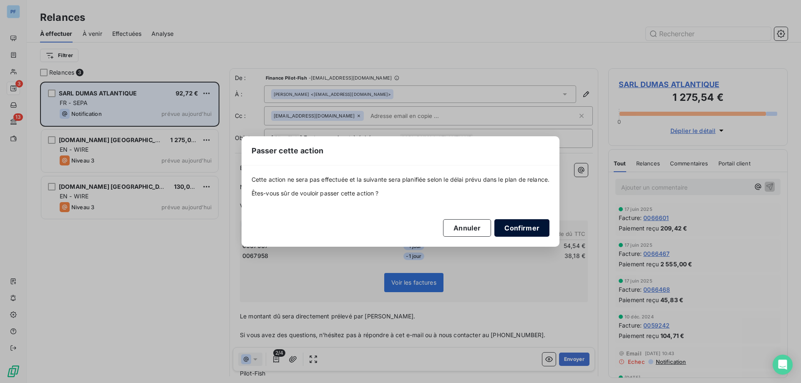
click at [521, 226] on button "Confirmer" at bounding box center [521, 228] width 55 height 18
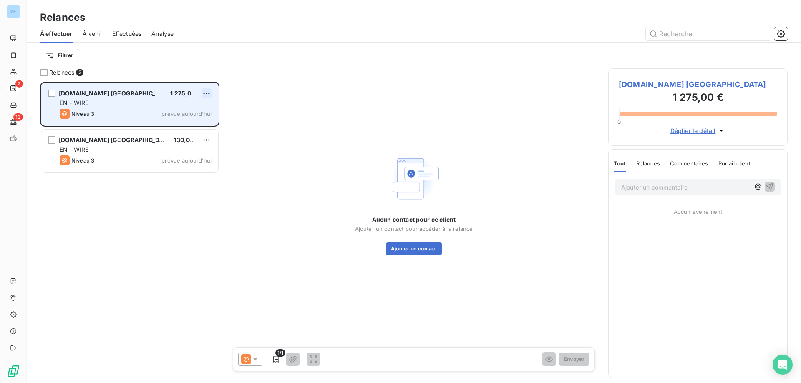
click at [209, 93] on html "PF 2 13 Relances À effectuer À venir Effectuées Analyse Filtrer Relances 2 SHOW…" at bounding box center [400, 191] width 801 height 383
click at [194, 122] on div "Passer cette action" at bounding box center [170, 124] width 75 height 13
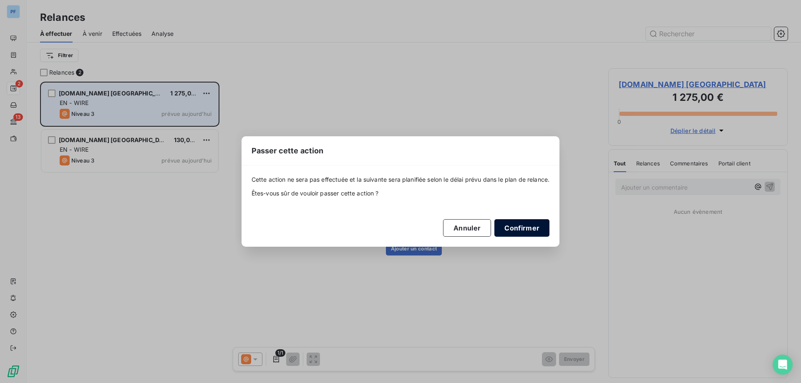
click at [538, 234] on button "Confirmer" at bounding box center [521, 228] width 55 height 18
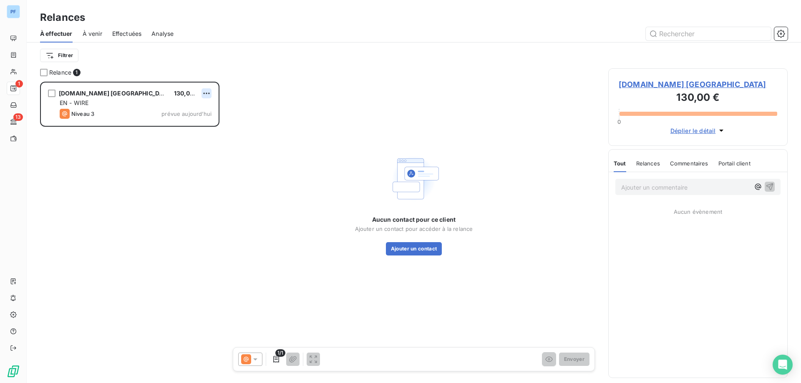
click at [211, 93] on div "SHOWROOMPRIVE.CO ESPAGNE 130,00 € EN - WIRE Niveau 3 prévue aujourd’hui" at bounding box center [129, 104] width 177 height 43
click at [207, 93] on html "PF 1 13 Relances À effectuer À venir Effectuées Analyse Filtrer Relance 1 SHOWR…" at bounding box center [400, 191] width 801 height 383
click at [199, 126] on div "Passer cette action" at bounding box center [170, 124] width 75 height 13
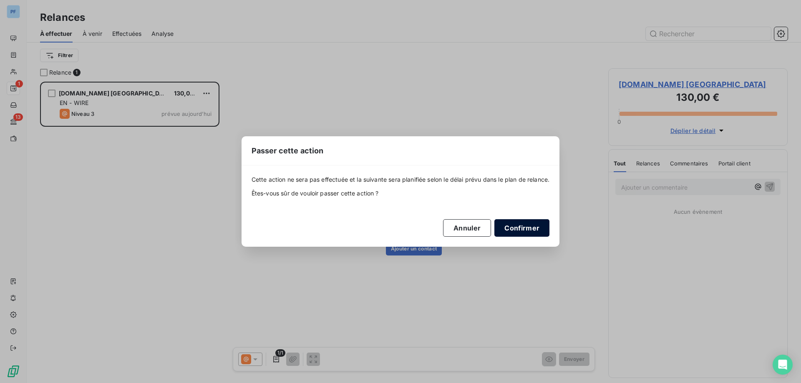
click at [542, 227] on button "Confirmer" at bounding box center [521, 228] width 55 height 18
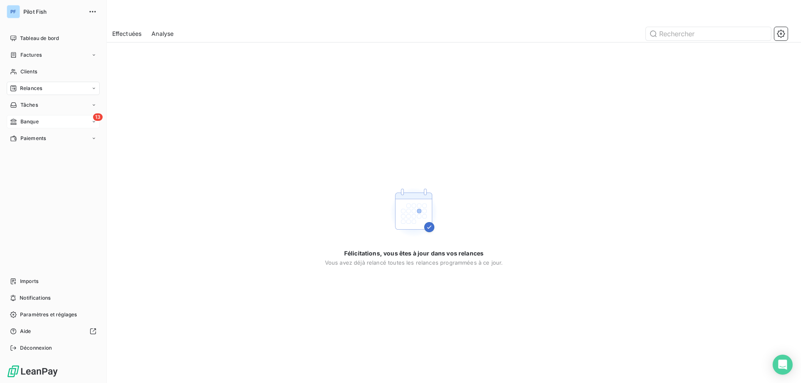
click at [38, 123] on span "Banque" at bounding box center [29, 122] width 18 height 8
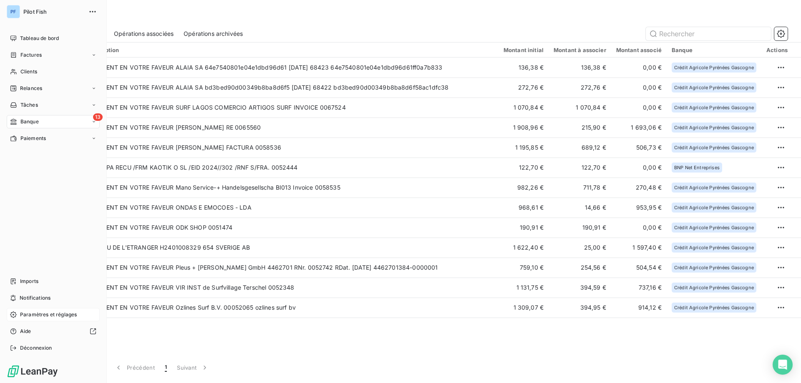
click at [57, 313] on span "Paramètres et réglages" at bounding box center [48, 315] width 57 height 8
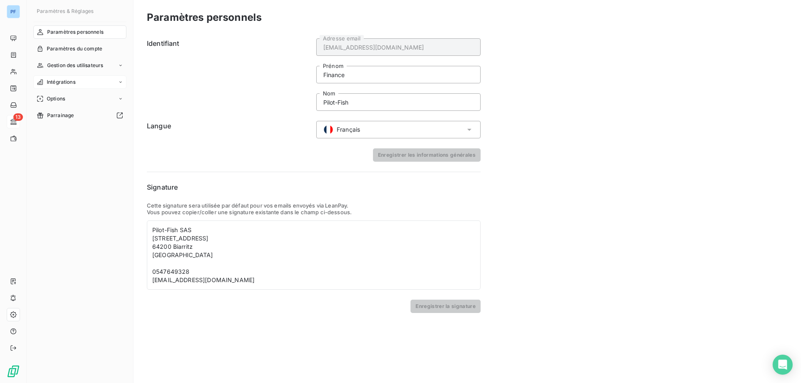
click at [82, 78] on div "Intégrations" at bounding box center [79, 81] width 93 height 13
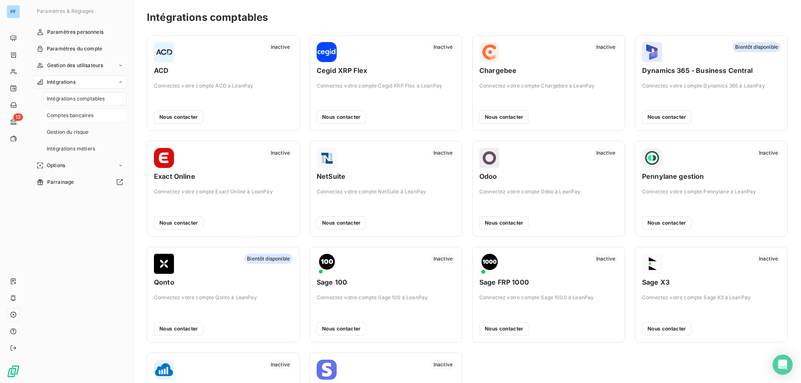
click at [92, 115] on span "Comptes bancaires" at bounding box center [70, 116] width 47 height 8
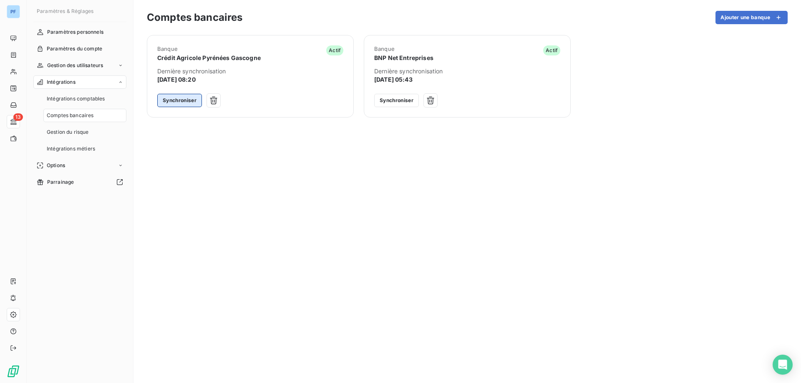
click at [180, 101] on button "Synchroniser" at bounding box center [179, 100] width 45 height 13
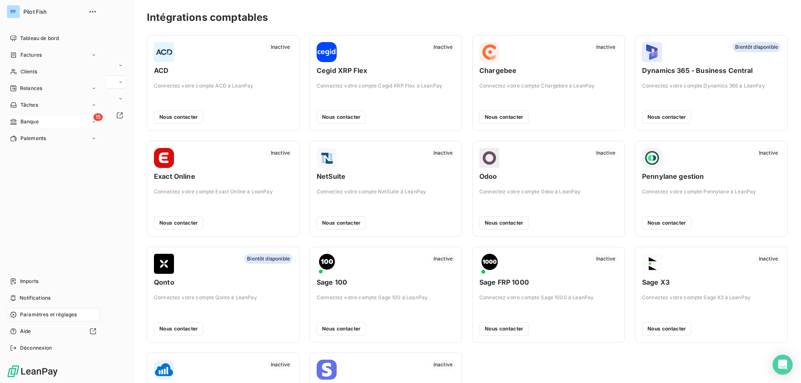
click at [24, 121] on span "Banque" at bounding box center [29, 122] width 18 height 8
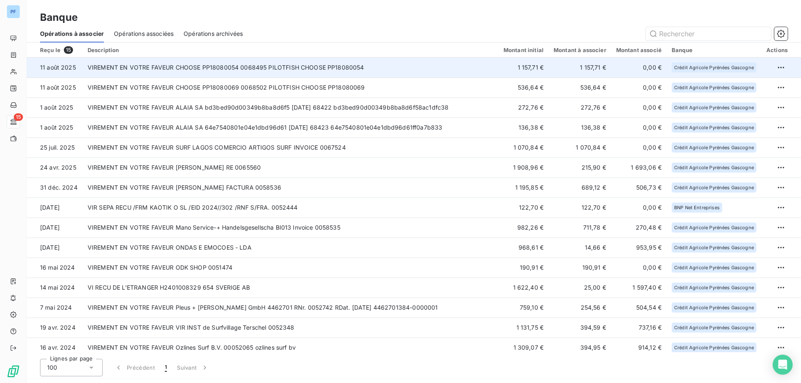
click at [481, 64] on td "VIREMENT EN VOTRE FAVEUR CHOOSE PP18080054 0068495 PILOTFISH CHOOSE PP18080054" at bounding box center [291, 68] width 416 height 20
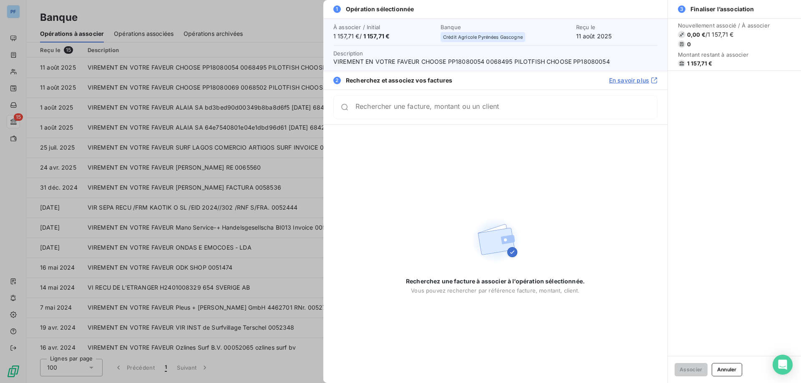
click at [427, 111] on input "Rechercher une facture, montant ou un client" at bounding box center [506, 107] width 302 height 8
type input "choos"
click at [729, 369] on button "Annuler" at bounding box center [727, 369] width 30 height 13
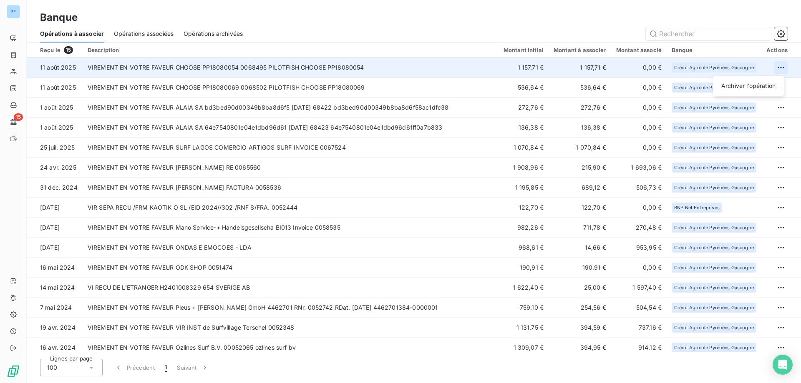
click at [781, 66] on html "PF 15 Banque Opérations à associer Opérations associées Opérations archivées Re…" at bounding box center [400, 191] width 801 height 383
click at [753, 83] on div "Archiver l’opération" at bounding box center [748, 85] width 64 height 13
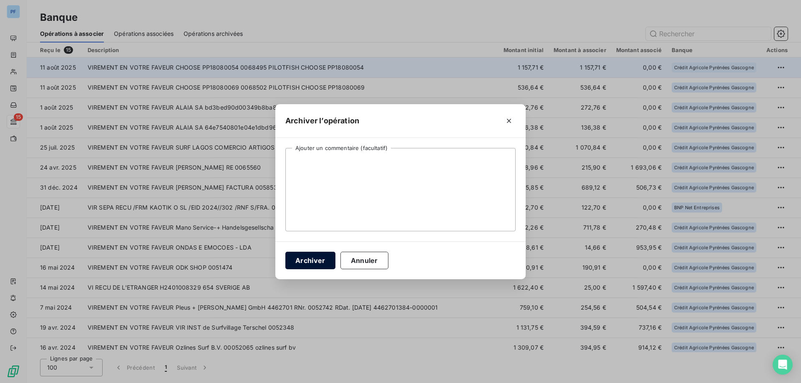
click at [309, 257] on button "Archiver" at bounding box center [310, 261] width 50 height 18
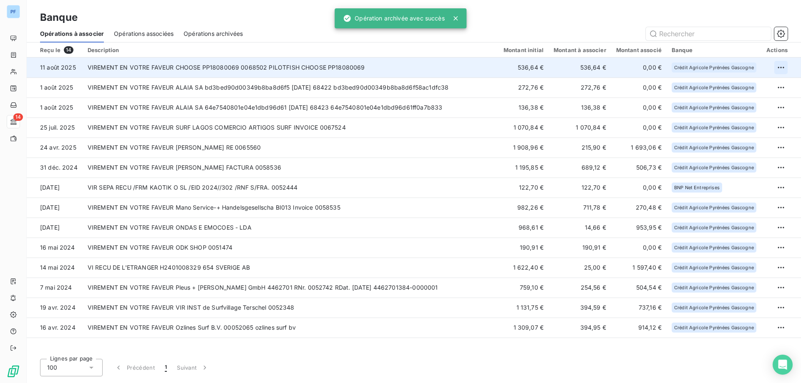
click at [781, 68] on html "PF 14 Banque Opérations à associer Opérations associées Opérations archivées Re…" at bounding box center [400, 191] width 801 height 383
click at [747, 85] on div "Archiver l’opération" at bounding box center [751, 85] width 64 height 13
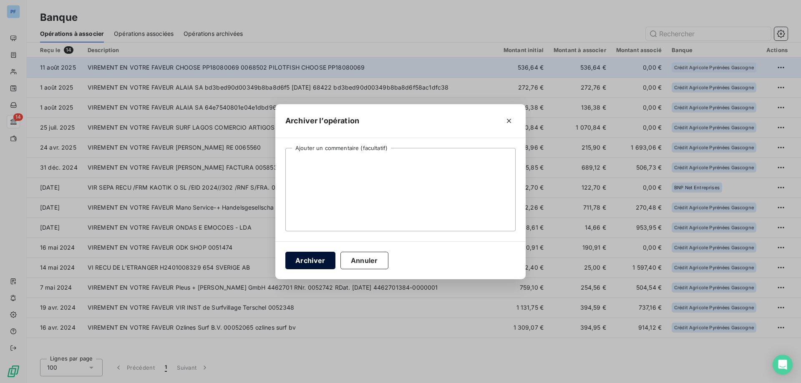
click at [326, 263] on button "Archiver" at bounding box center [310, 261] width 50 height 18
